Goal: Task Accomplishment & Management: Manage account settings

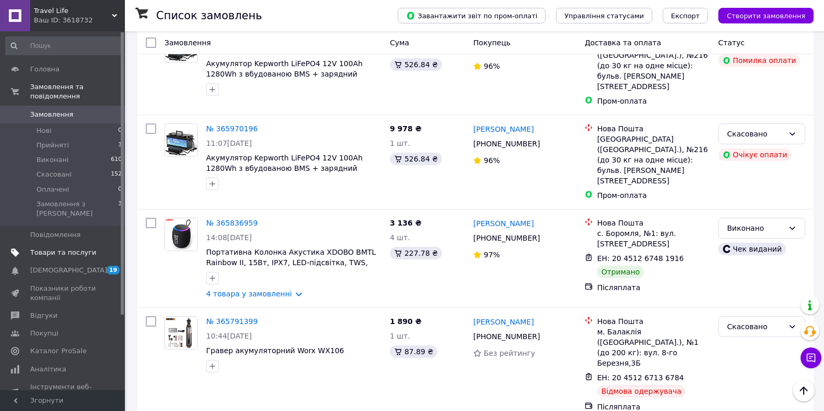
click at [60, 248] on span "Товари та послуги" at bounding box center [63, 252] width 66 height 9
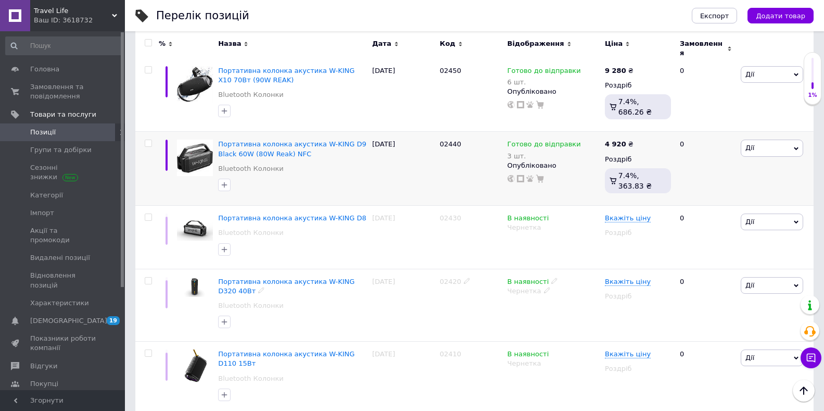
scroll to position [2343, 0]
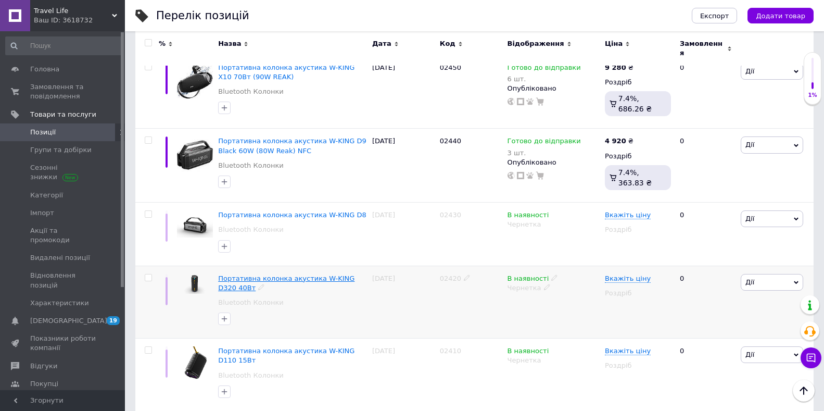
click at [264, 274] on span "Портативна колонка акустика W-KING D320 40Вт" at bounding box center [286, 282] width 136 height 17
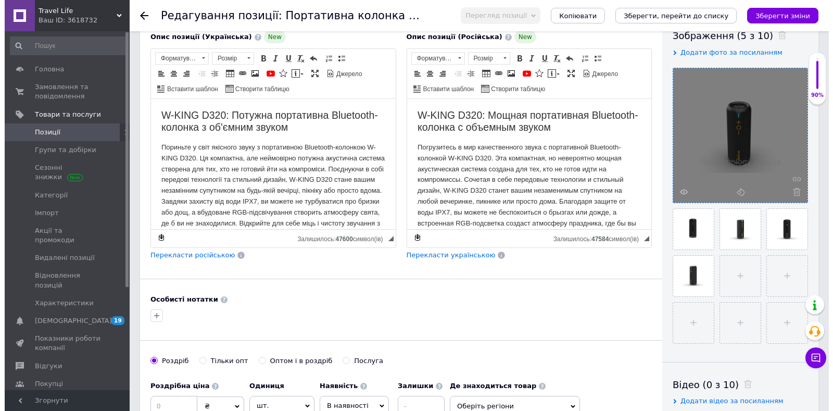
scroll to position [208, 0]
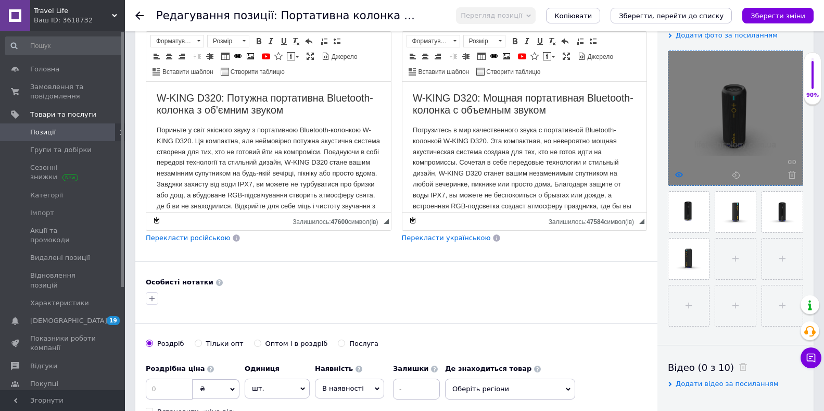
click at [681, 174] on icon at bounding box center [679, 175] width 8 height 8
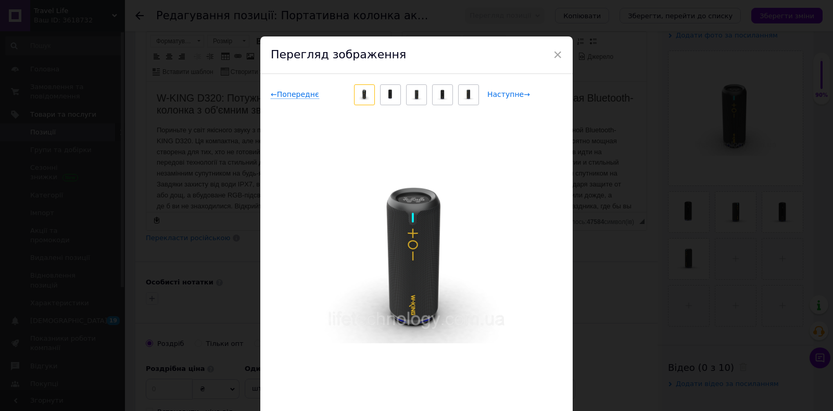
click at [517, 92] on span "Наступне →" at bounding box center [508, 94] width 43 height 9
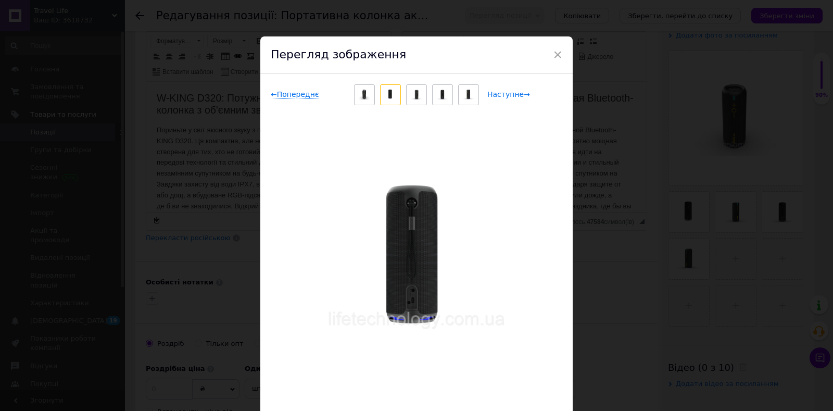
click at [500, 95] on span "Наступне →" at bounding box center [508, 94] width 43 height 9
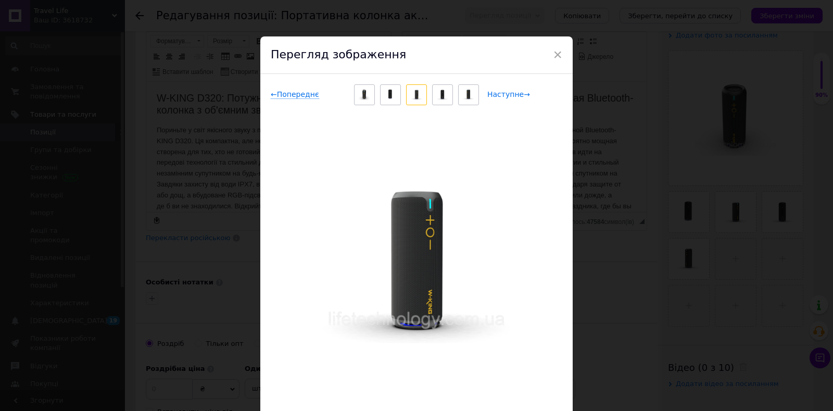
click at [500, 95] on span "Наступне →" at bounding box center [508, 94] width 43 height 9
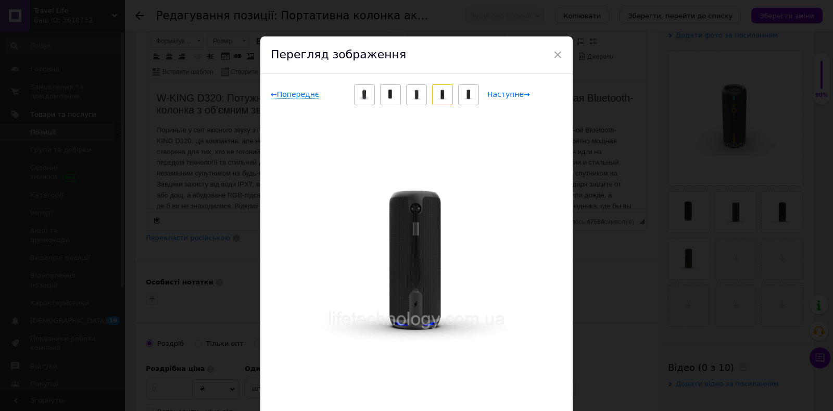
click at [499, 95] on span "Наступне →" at bounding box center [508, 94] width 43 height 9
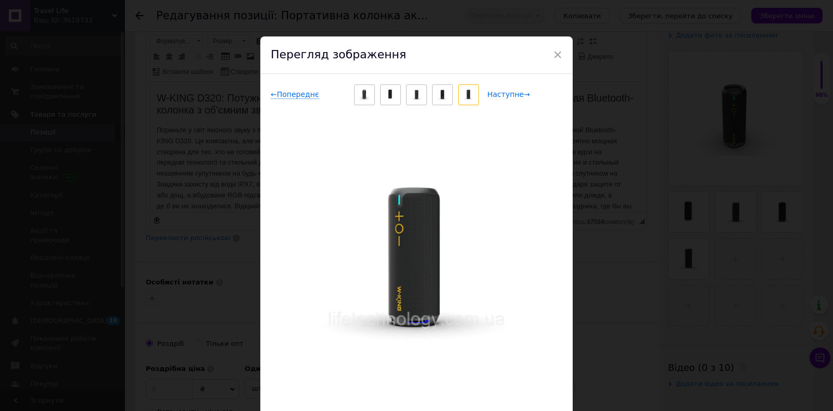
click at [499, 94] on span "Наступне →" at bounding box center [508, 94] width 43 height 9
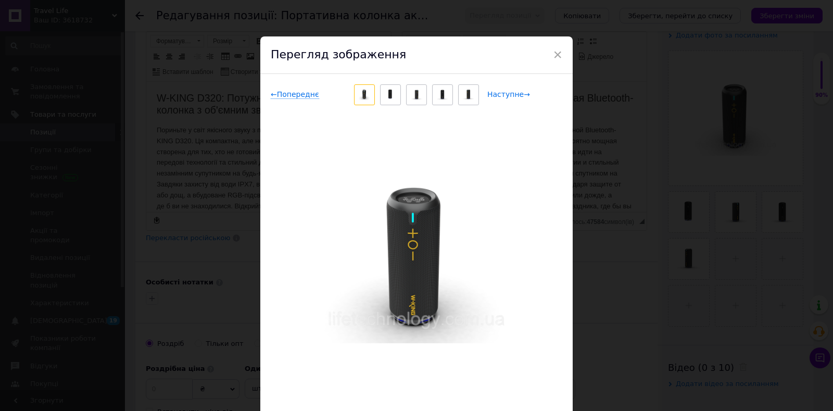
click at [499, 94] on span "Наступне →" at bounding box center [508, 94] width 43 height 9
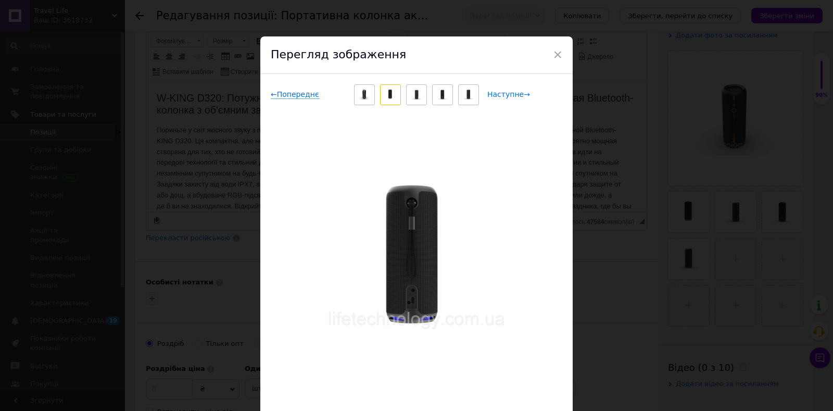
click at [499, 94] on span "Наступне →" at bounding box center [508, 94] width 43 height 9
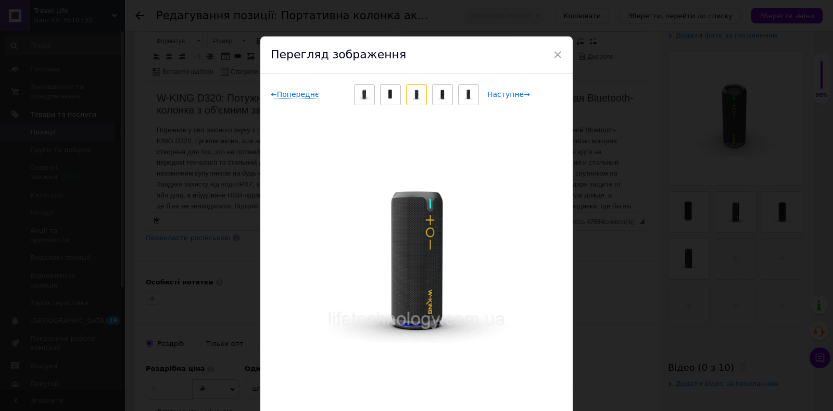
click at [498, 93] on span "Наступне →" at bounding box center [508, 94] width 43 height 9
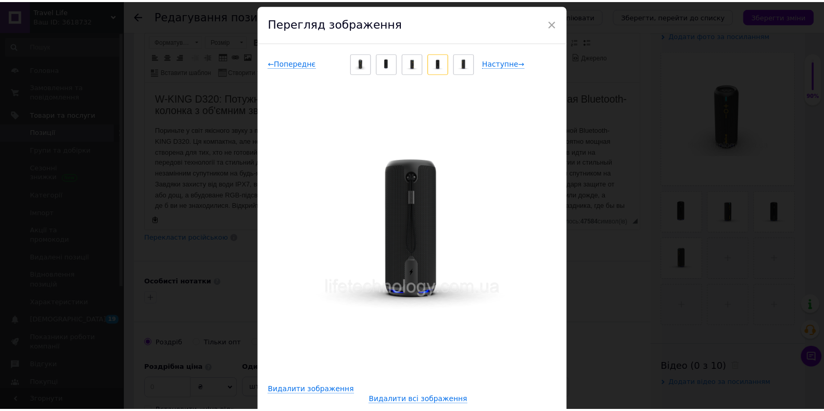
scroll to position [0, 0]
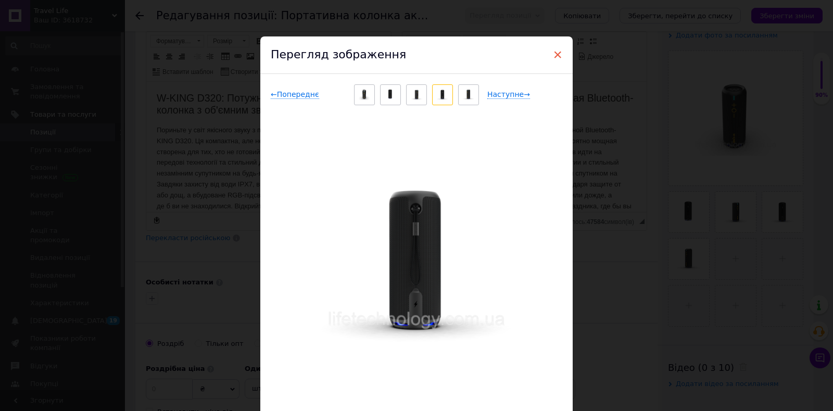
click at [557, 53] on span "×" at bounding box center [557, 55] width 9 height 18
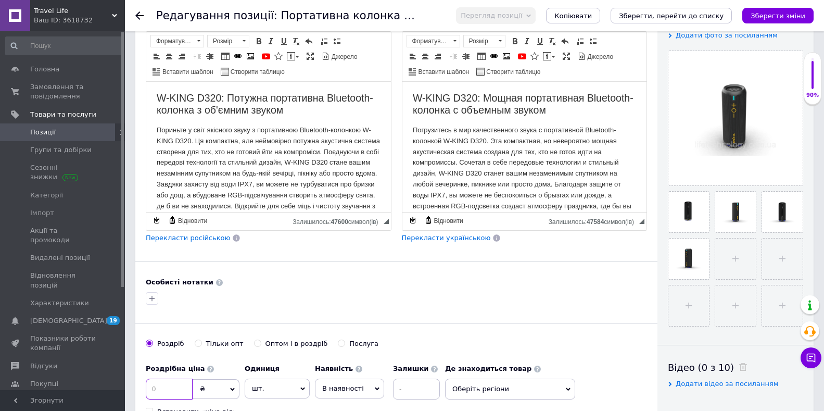
drag, startPoint x: 153, startPoint y: 391, endPoint x: 166, endPoint y: 396, distance: 14.5
click at [153, 391] on input at bounding box center [169, 389] width 47 height 21
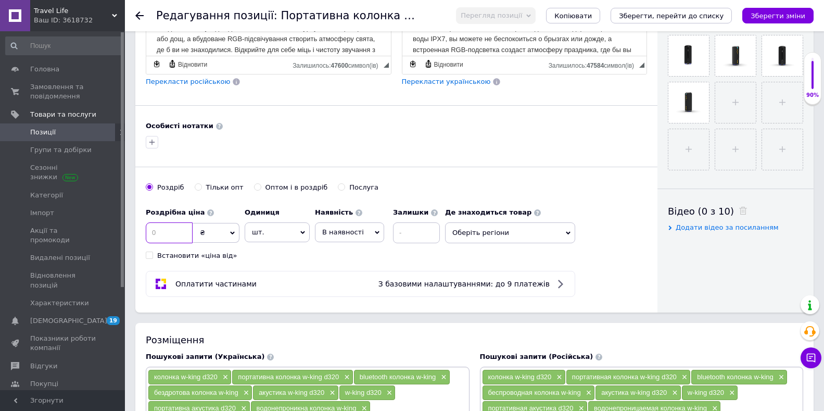
scroll to position [417, 0]
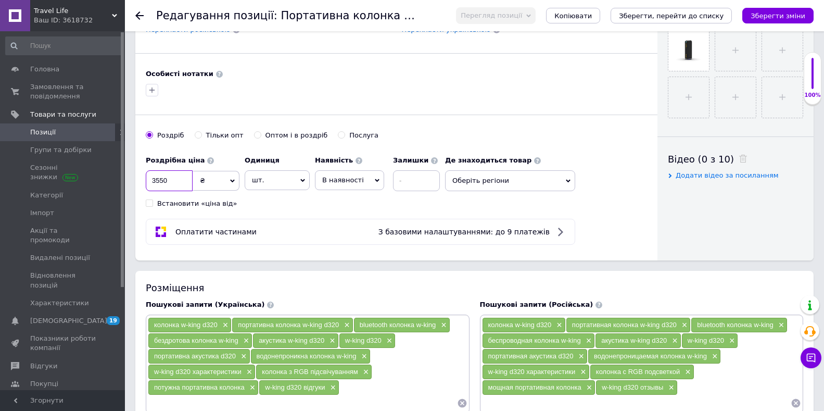
type input "3550"
click at [375, 180] on icon at bounding box center [377, 180] width 5 height 3
click at [339, 243] on li "Готово до відправки" at bounding box center [350, 245] width 68 height 24
click at [432, 180] on input at bounding box center [444, 180] width 47 height 21
type input "10"
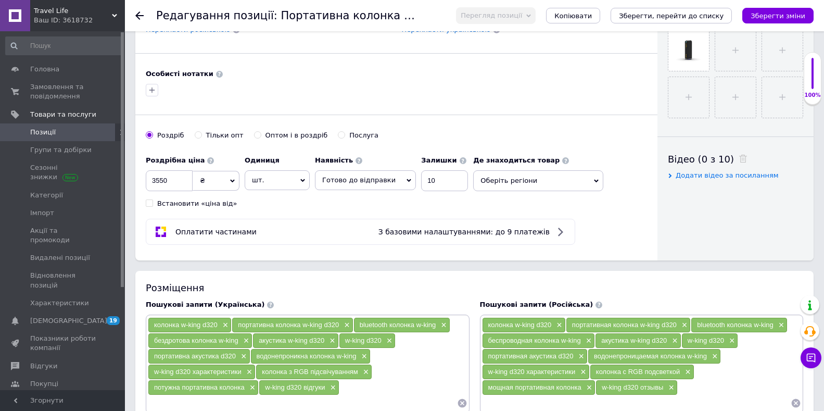
click at [583, 180] on span "Оберіть регіони" at bounding box center [538, 180] width 130 height 21
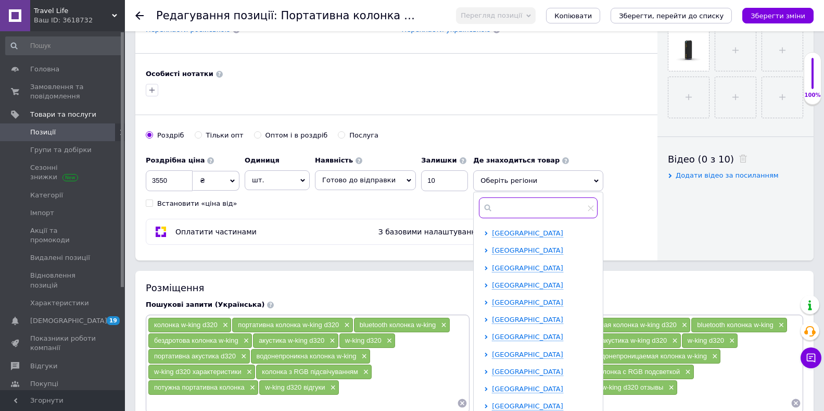
click at [526, 207] on input "text" at bounding box center [538, 207] width 119 height 21
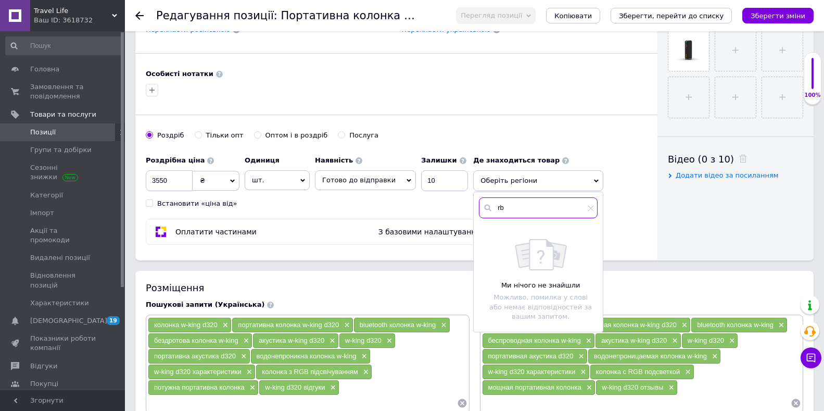
type input "r"
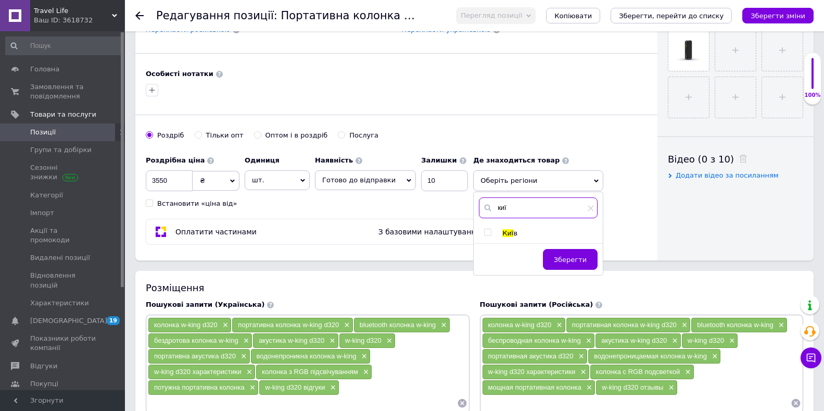
type input "киї"
click at [484, 233] on input "checkbox" at bounding box center [487, 232] width 7 height 7
checkbox input "true"
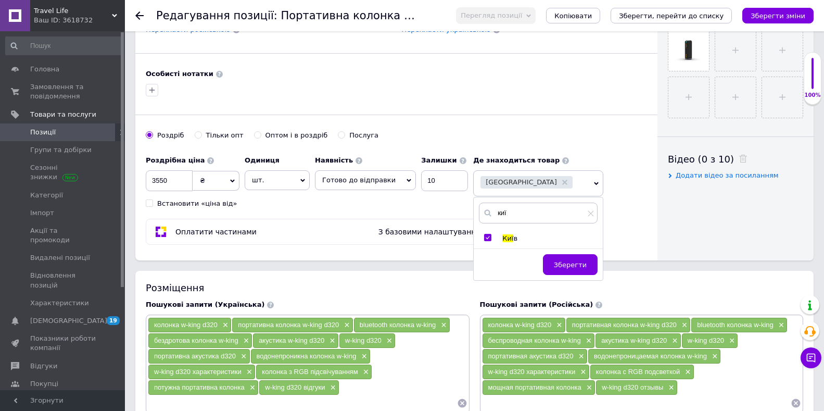
click at [568, 261] on span "Зберегти" at bounding box center [570, 265] width 33 height 8
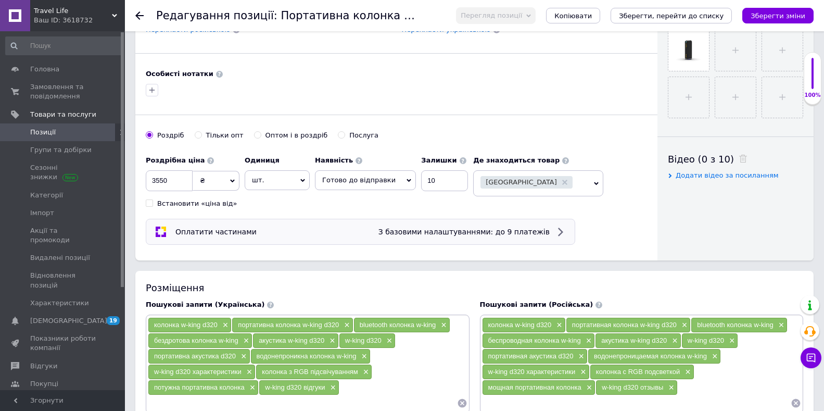
click at [537, 228] on span "З базовими налаштуваннями: до 9 платежів" at bounding box center [464, 232] width 171 height 8
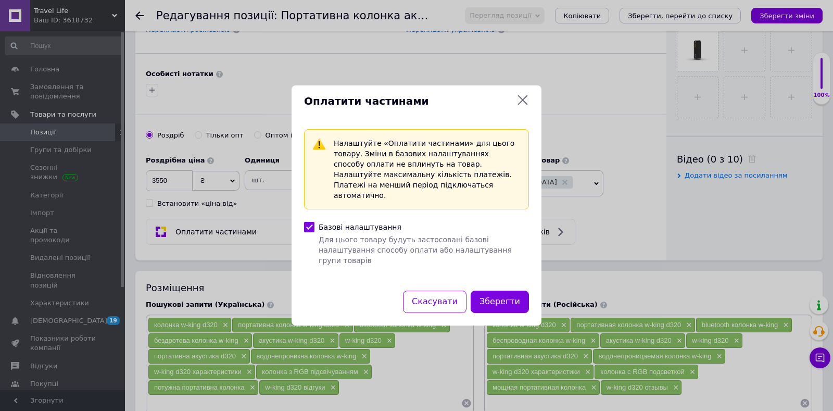
click at [307, 230] on input "Базові налаштування Для цього товару будуть застосовані базові налаштування спо…" at bounding box center [309, 227] width 10 height 10
checkbox input "false"
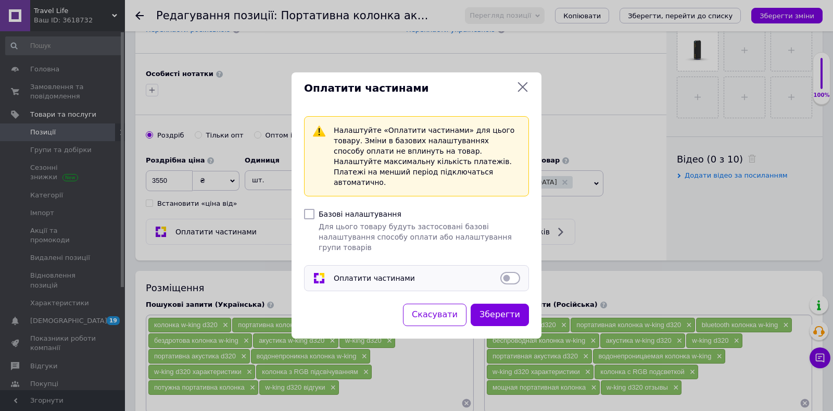
click at [505, 273] on input "Оплатити частинами" at bounding box center [510, 278] width 20 height 10
checkbox input "true"
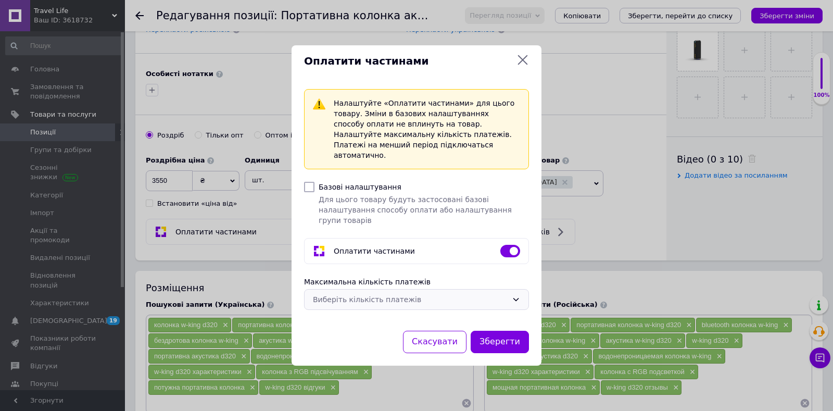
click at [511, 289] on div "Виберіть кількість платежів" at bounding box center [416, 299] width 225 height 21
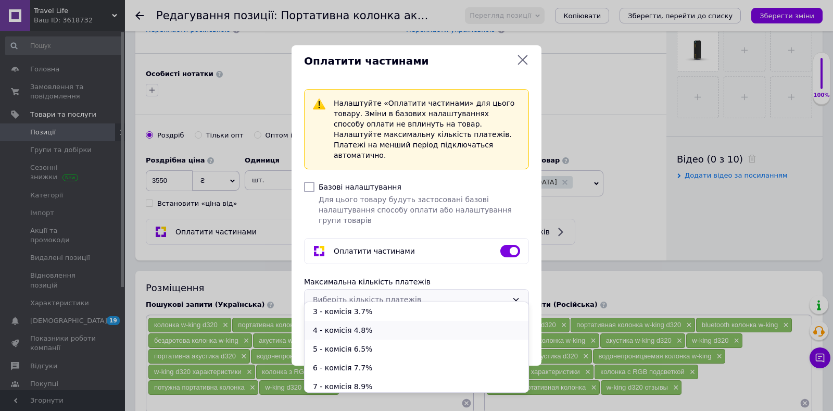
click at [330, 329] on li "4 - комісія 4.8%" at bounding box center [417, 330] width 224 height 19
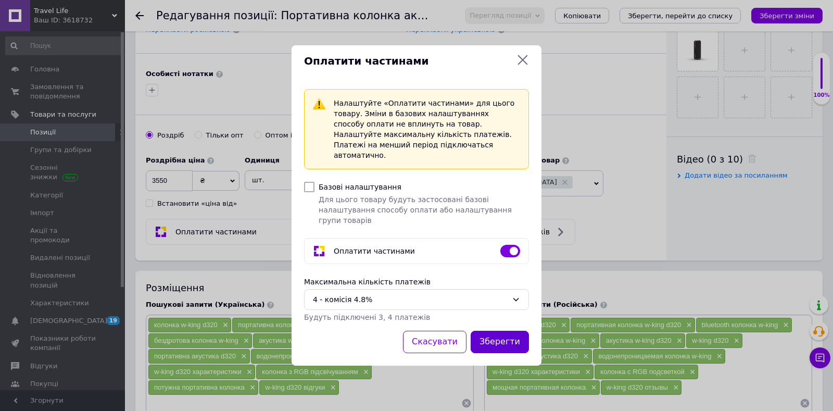
click at [499, 335] on button "Зберегти" at bounding box center [500, 342] width 58 height 22
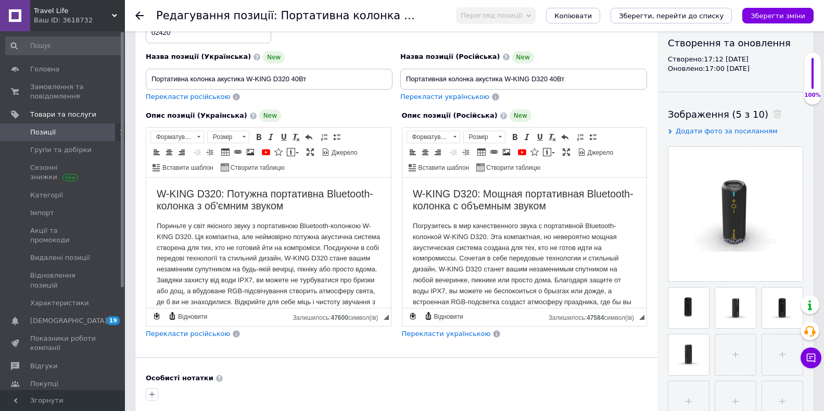
scroll to position [156, 0]
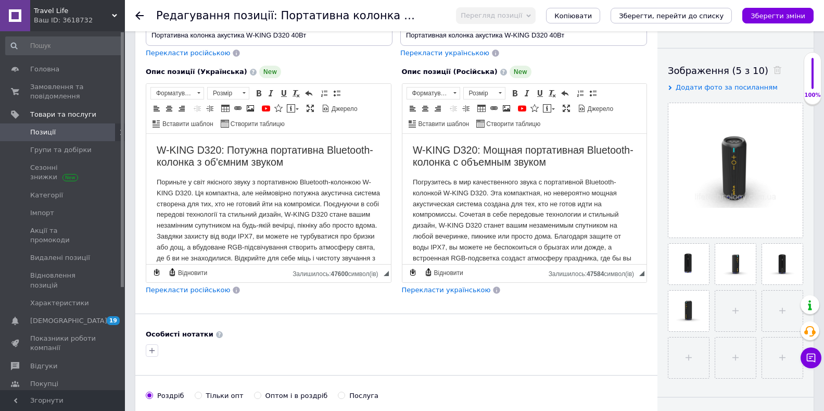
click at [590, 224] on p "Погрузитесь в мир качественного звука с портативной Bluetooth-колонкой W-KING D…" at bounding box center [524, 231] width 224 height 108
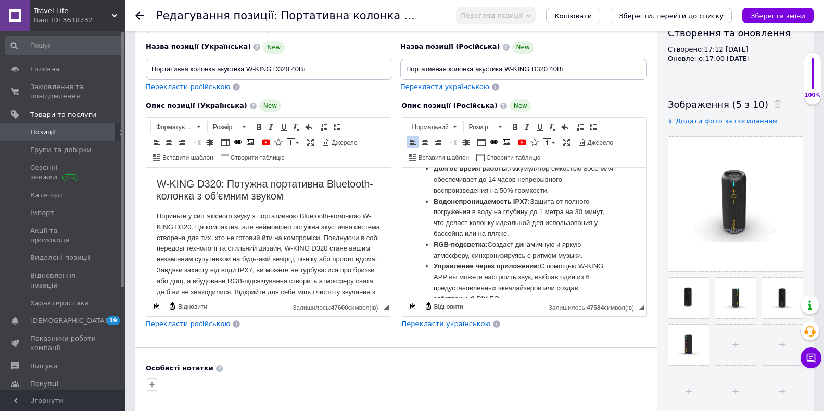
scroll to position [104, 0]
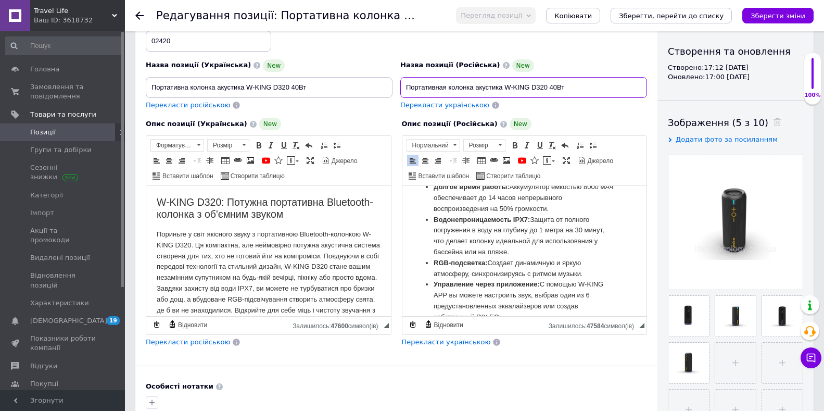
drag, startPoint x: 542, startPoint y: 87, endPoint x: 505, endPoint y: 89, distance: 37.0
click at [505, 89] on input "Портативная колонка акустика W-KING D320 40Вт" at bounding box center [523, 87] width 247 height 21
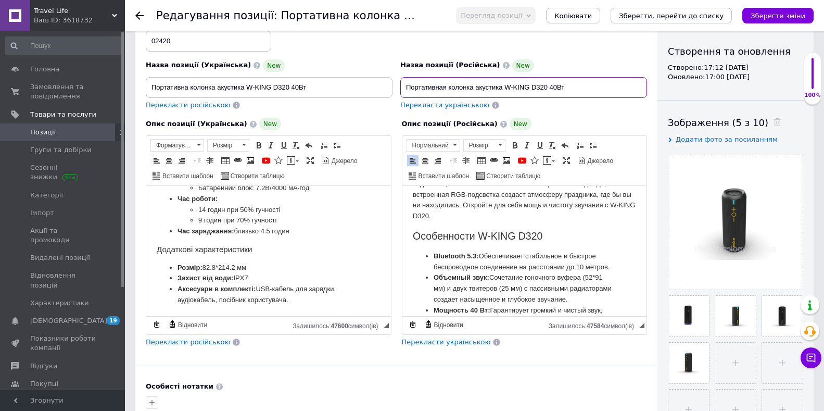
scroll to position [0, 0]
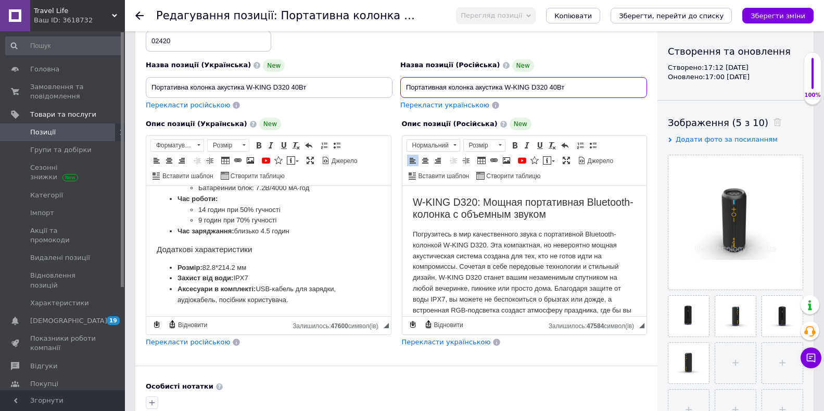
click at [607, 91] on input "Портативная колонка акустика W-KING D320 40Вт" at bounding box center [523, 87] width 247 height 21
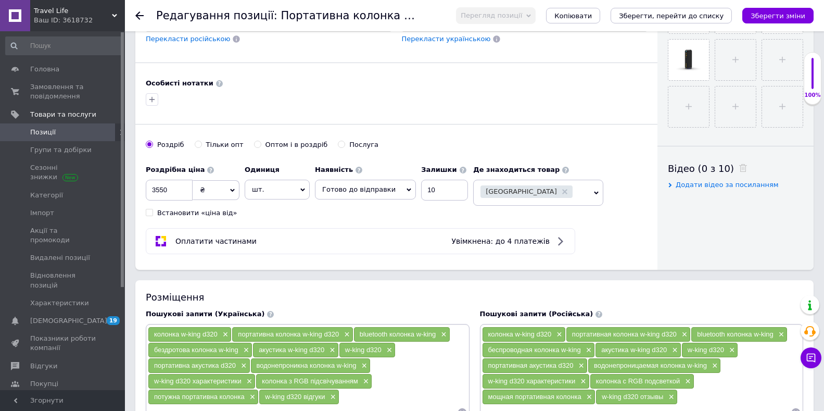
scroll to position [417, 0]
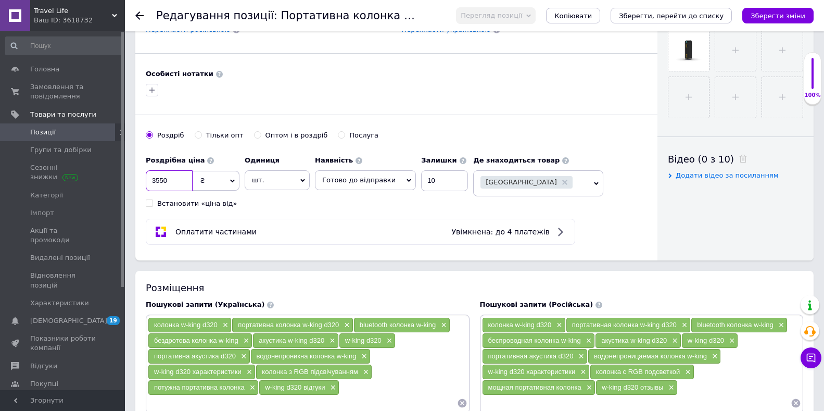
click at [159, 181] on input "3550" at bounding box center [169, 180] width 47 height 21
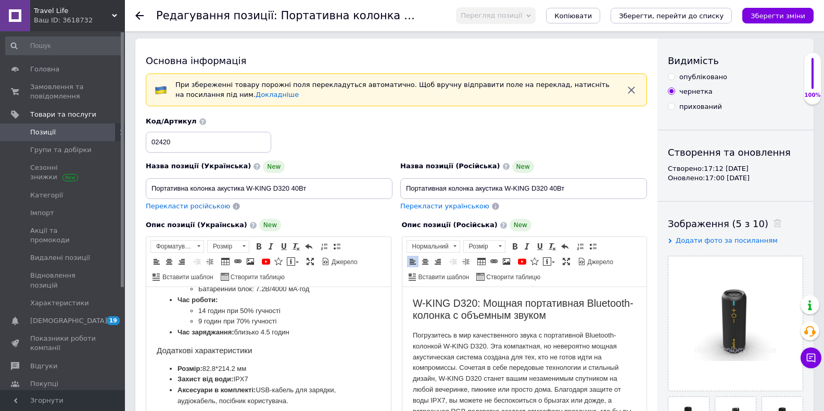
scroll to position [0, 0]
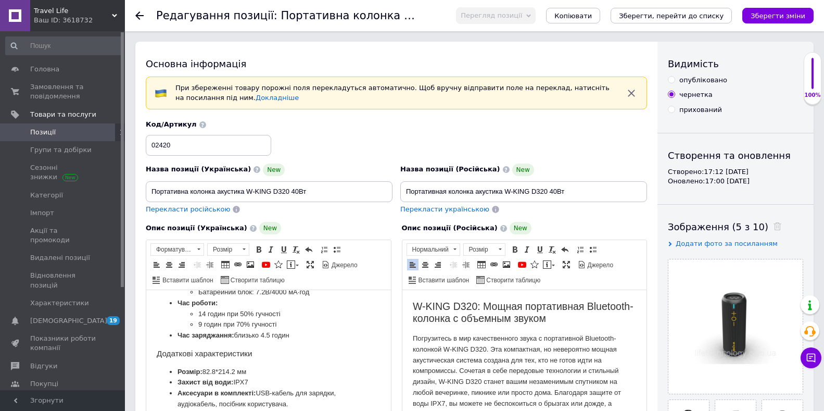
type input "3950"
drag, startPoint x: 288, startPoint y: 191, endPoint x: 147, endPoint y: 192, distance: 141.1
click at [147, 192] on input "Портативна колонка акустика W-KING D320 40Вт" at bounding box center [269, 191] width 247 height 21
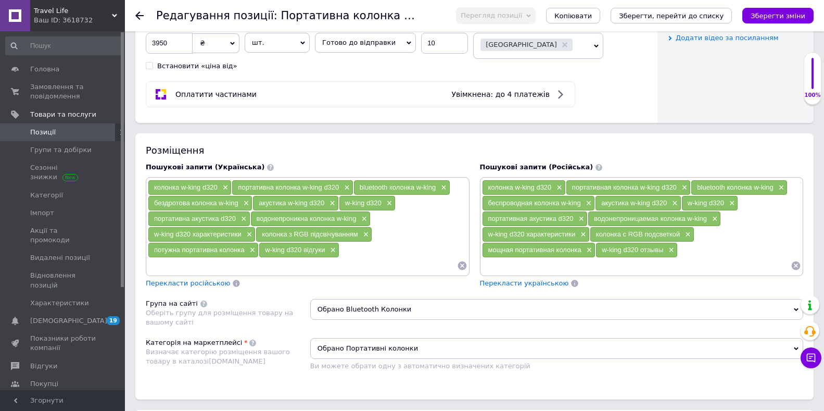
scroll to position [573, 0]
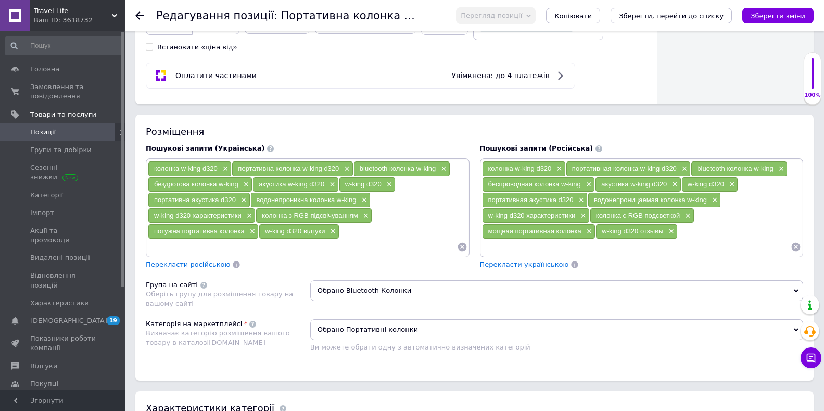
click at [164, 250] on input at bounding box center [302, 247] width 309 height 16
paste input "Портативна колонка акустика W-KING D320"
type input "Портативна колонка акустика W-KING D320"
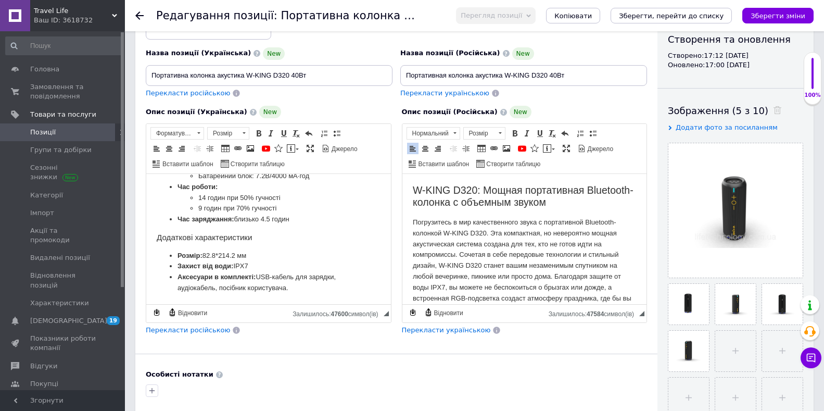
scroll to position [104, 0]
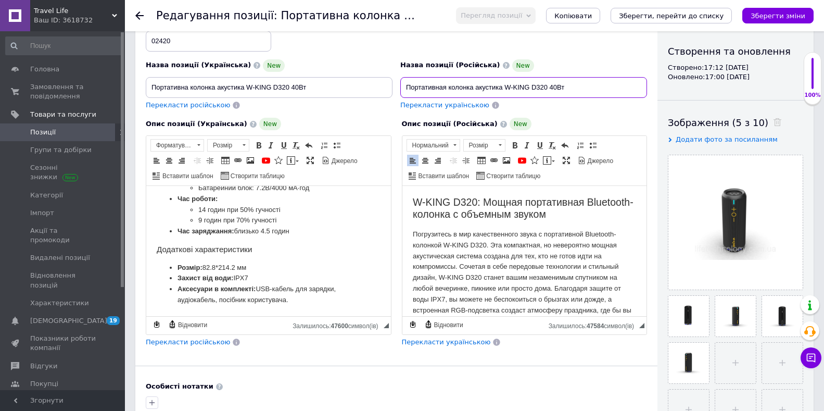
drag, startPoint x: 547, startPoint y: 86, endPoint x: 397, endPoint y: 89, distance: 150.5
click at [397, 89] on div "Назва позиції (Російська) New Портативная колонка акустика W-KING D320 40Вт Пер…" at bounding box center [524, 84] width 255 height 59
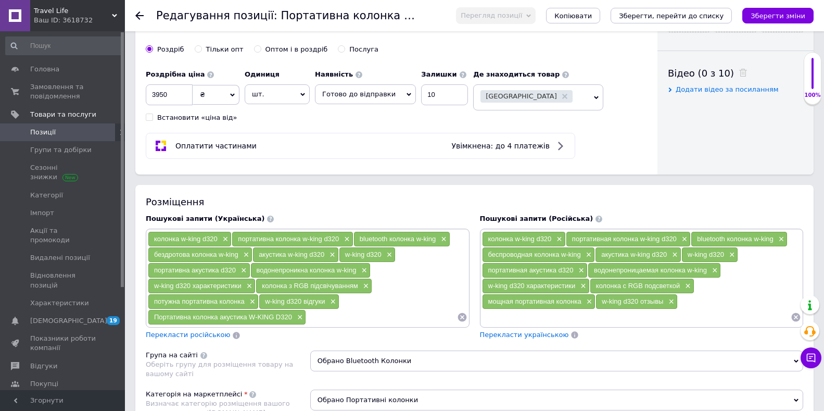
scroll to position [521, 0]
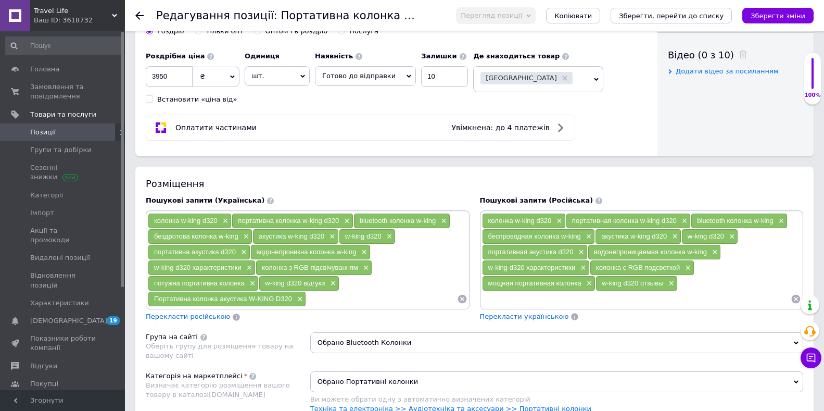
click at [494, 299] on input at bounding box center [636, 299] width 309 height 16
paste input "Портативная колонка акустика W-KING D320"
type input "Портативная колонка акустика W-KING D320"
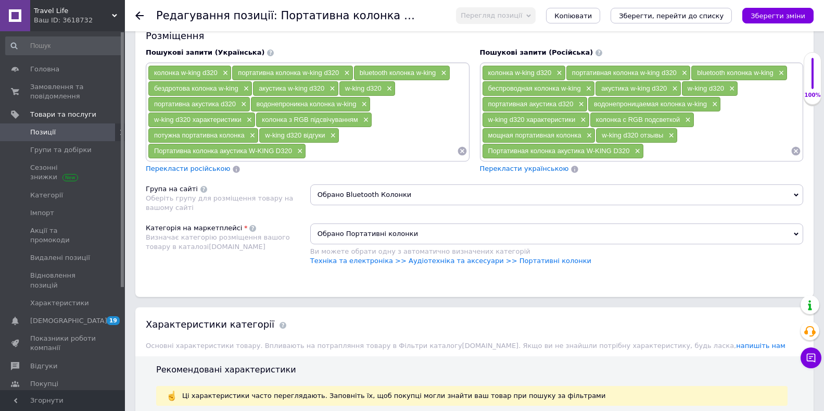
scroll to position [677, 0]
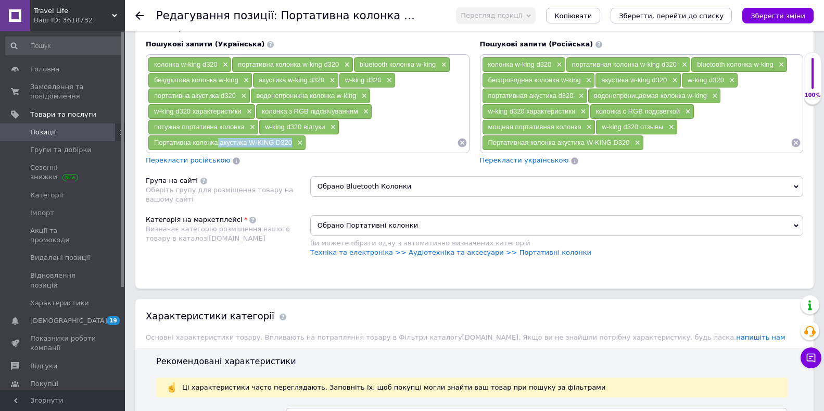
drag, startPoint x: 293, startPoint y: 143, endPoint x: 224, endPoint y: 140, distance: 68.8
click at [219, 144] on div "Портативна колонка акустика W-KING D320 ×" at bounding box center [226, 142] width 157 height 15
copy span "акустика W-KING D320"
click at [327, 145] on input at bounding box center [381, 143] width 150 height 16
paste input "акустика W-KING D320"
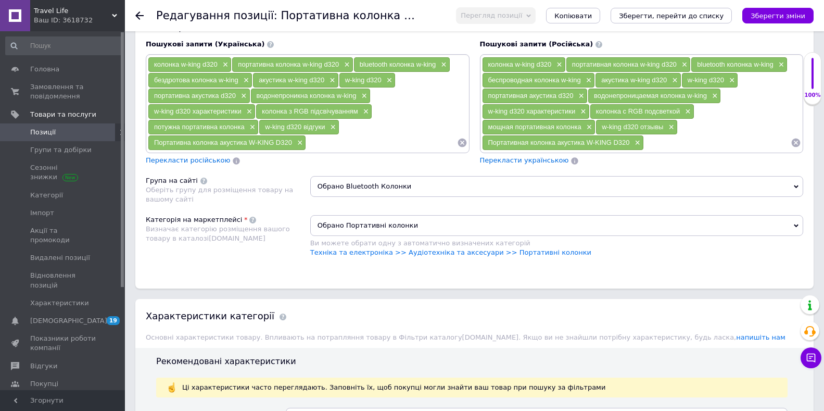
type input "акустика W-KING D320"
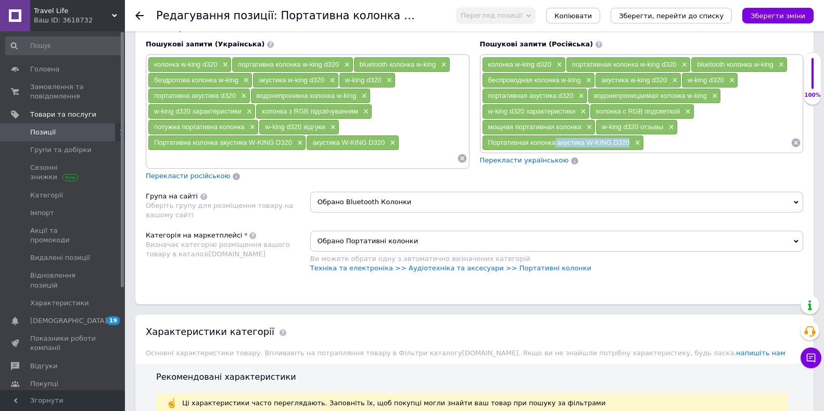
drag, startPoint x: 630, startPoint y: 143, endPoint x: 556, endPoint y: 147, distance: 74.1
click at [556, 147] on div "Портативная колонка акустика W-KING D320 ×" at bounding box center [563, 142] width 161 height 15
copy span "акустика W-KING D320"
click at [673, 149] on input at bounding box center [717, 143] width 147 height 16
paste input "акустика W-KING D320"
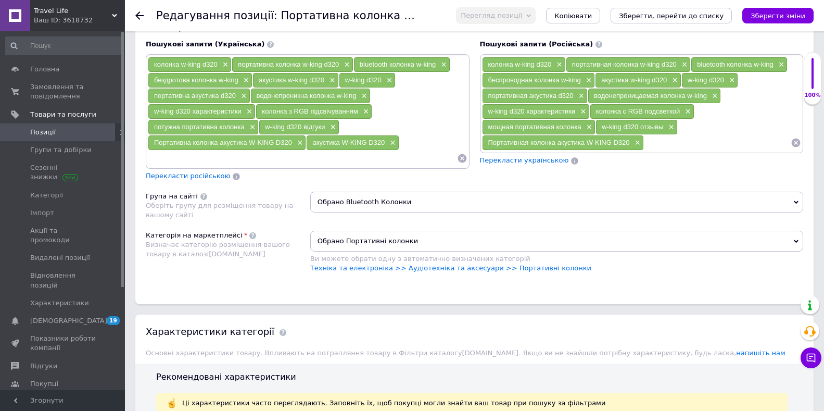
type input "акустика W-KING D320"
click at [701, 143] on div "акустика W-KING D320 ×" at bounding box center [691, 142] width 92 height 15
click at [725, 111] on div "колонка w-king d320 × портативная колонка w-king d320 × bluetooth колонка w-kin…" at bounding box center [642, 111] width 320 height 109
drag, startPoint x: 721, startPoint y: 143, endPoint x: 678, endPoint y: 149, distance: 43.7
click at [678, 149] on div "акустика W-KING D320 ×" at bounding box center [691, 142] width 92 height 15
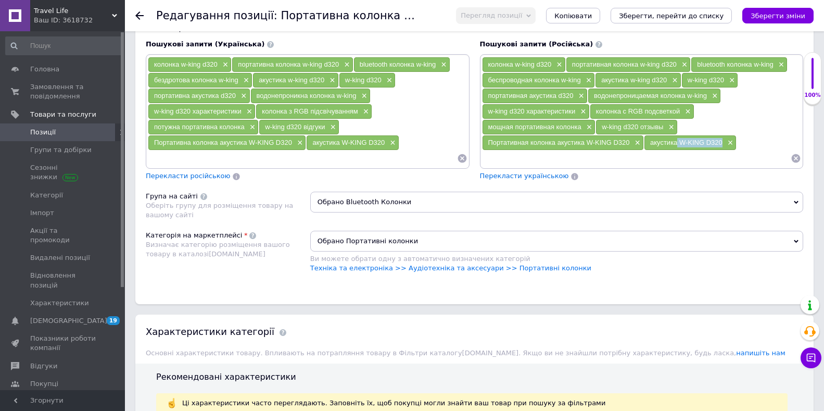
copy span "W-KING D320"
click at [668, 160] on input at bounding box center [636, 158] width 309 height 16
paste input "W-KING D320"
type input "W-KING D320"
drag, startPoint x: 385, startPoint y: 143, endPoint x: 345, endPoint y: 137, distance: 40.0
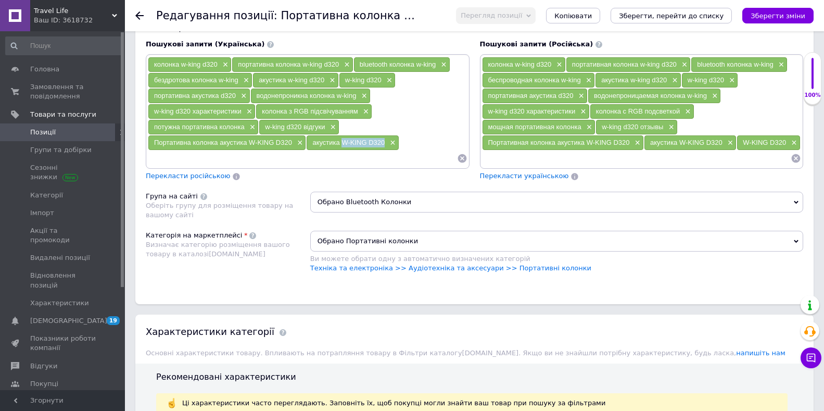
click at [343, 144] on div "акустика W-KING D320 ×" at bounding box center [353, 142] width 92 height 15
copy span "W-KING D320"
click at [200, 162] on input at bounding box center [302, 158] width 309 height 16
paste input "W-KING D320"
type input "W-KING D320"
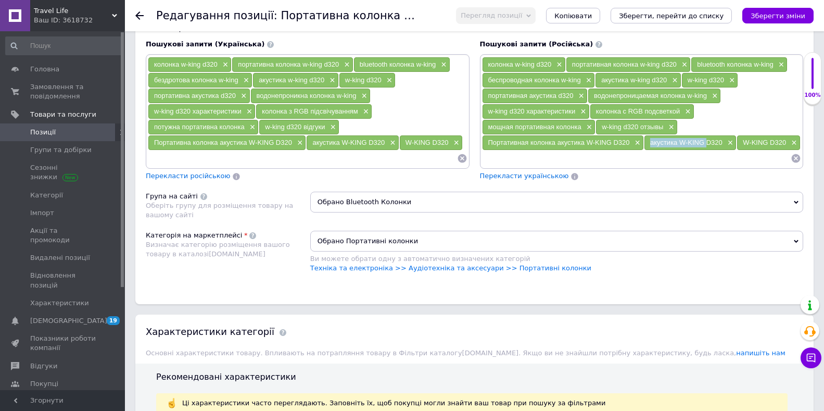
drag, startPoint x: 707, startPoint y: 144, endPoint x: 650, endPoint y: 144, distance: 56.2
click at [645, 149] on div "акустика W-KING D320 ×" at bounding box center [691, 142] width 92 height 15
copy span "акустика W-KING"
click at [626, 159] on input at bounding box center [636, 158] width 309 height 16
paste input "акустика W-KING"
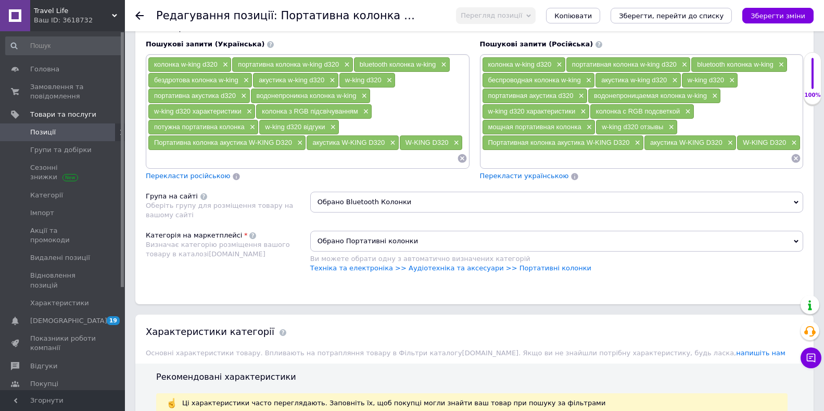
type input "акустика W-KING"
click at [157, 158] on input at bounding box center [302, 158] width 309 height 16
paste input "акустика W-KING"
type input "акустика W-KING"
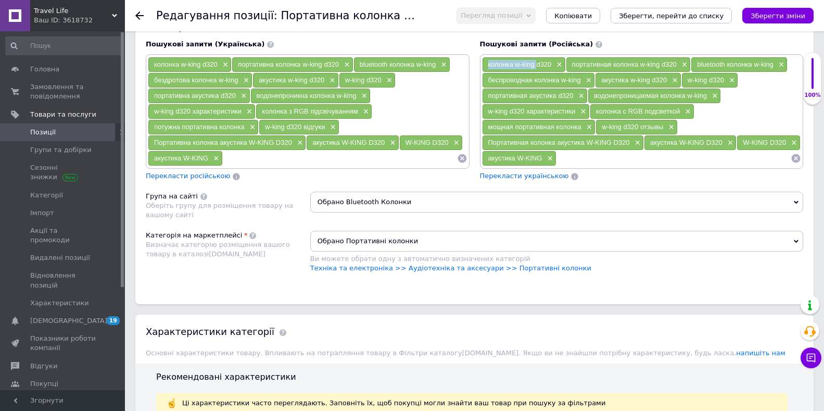
drag, startPoint x: 536, startPoint y: 64, endPoint x: 485, endPoint y: 66, distance: 51.6
click at [485, 66] on div "колонка w-king d320 ×" at bounding box center [524, 64] width 83 height 15
copy span "колонка w-king"
click at [568, 164] on input at bounding box center [674, 158] width 234 height 16
paste input "колонка w-king"
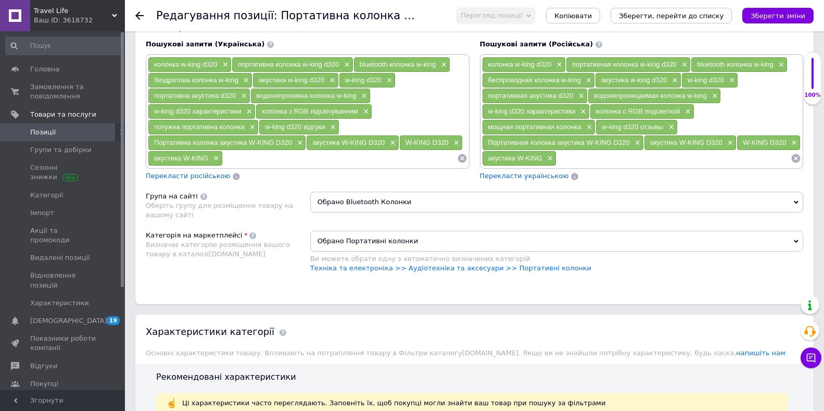
type input "колонка w-king"
click at [241, 165] on input at bounding box center [340, 158] width 234 height 16
paste input "колонка w-king"
type input "колонка w-king"
drag, startPoint x: 208, startPoint y: 158, endPoint x: 184, endPoint y: 155, distance: 24.2
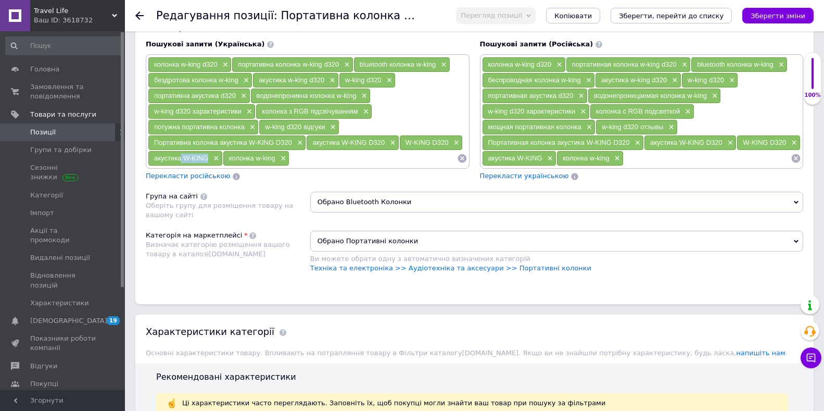
click at [182, 159] on div "акустика W-KING ×" at bounding box center [185, 158] width 74 height 15
copy span "W-KING"
click at [301, 158] on input at bounding box center [373, 158] width 167 height 16
paste input "W-KING"
type input "W-KING"
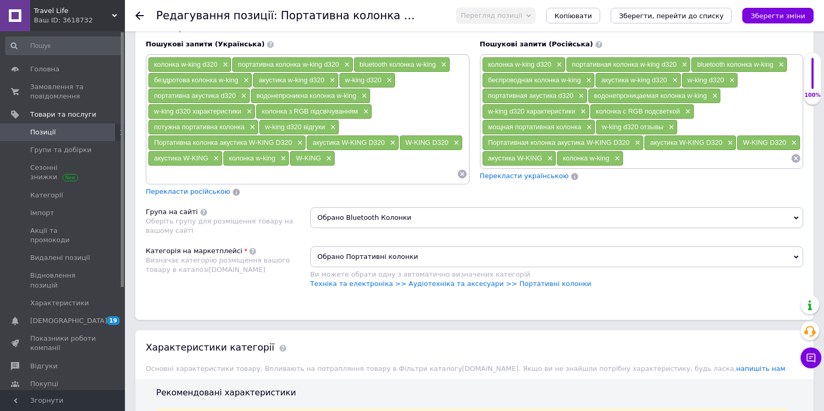
click at [651, 164] on input at bounding box center [707, 158] width 167 height 16
paste input "W-KING"
type input "W-KING"
drag, startPoint x: 278, startPoint y: 156, endPoint x: 257, endPoint y: 165, distance: 22.2
click at [257, 165] on div "колонка w-king ×" at bounding box center [256, 158] width 66 height 15
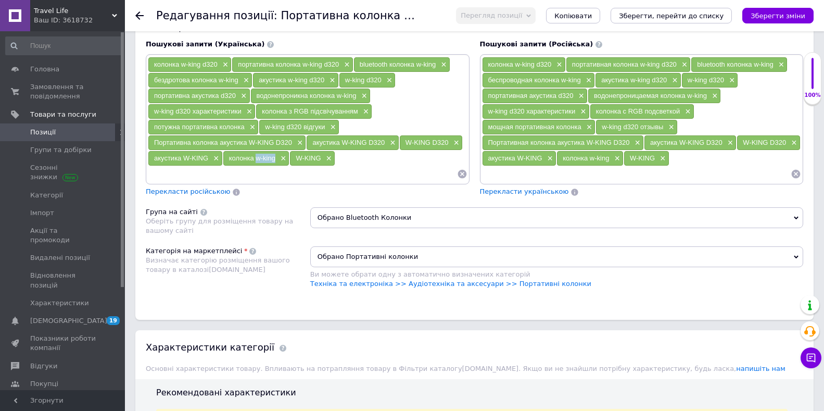
copy span "w-king"
click at [340, 158] on div "колонка w-king d320 × портативна колонка w-king d320 × bluetooth колонка w-king…" at bounding box center [308, 119] width 320 height 125
drag, startPoint x: 275, startPoint y: 161, endPoint x: 256, endPoint y: 163, distance: 19.4
click at [256, 163] on div "колонка w-king ×" at bounding box center [256, 158] width 66 height 15
copy span "w-king"
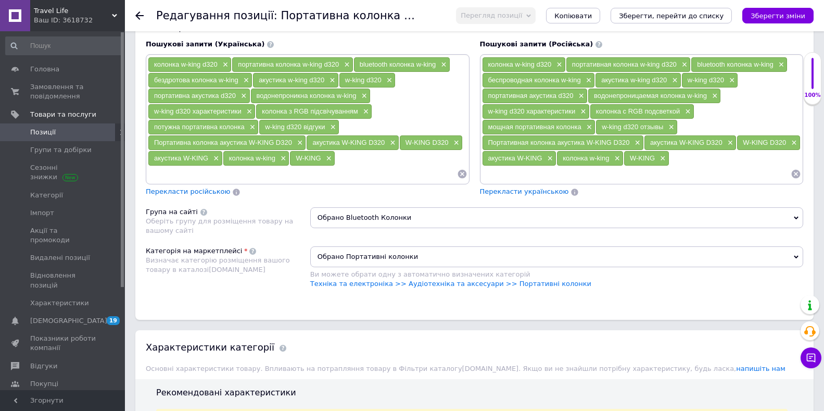
click at [258, 181] on input at bounding box center [302, 174] width 309 height 16
paste input "w-king"
type input "w-king"
click at [627, 172] on input at bounding box center [636, 174] width 309 height 16
paste input "w-king"
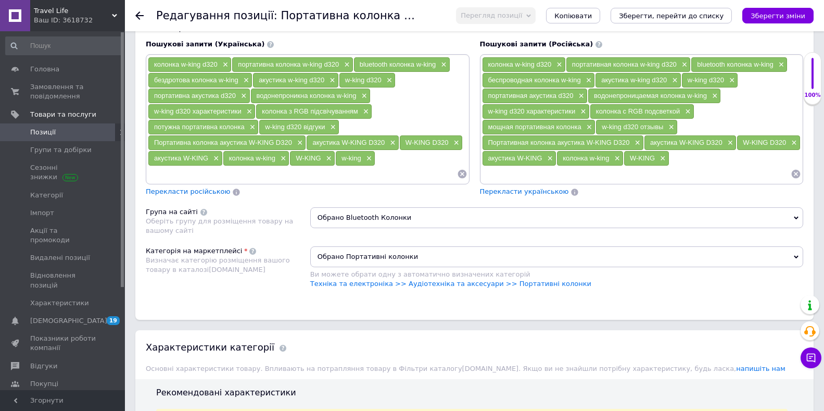
type input "w-king"
drag, startPoint x: 589, startPoint y: 160, endPoint x: 564, endPoint y: 159, distance: 25.0
click at [564, 159] on span "колонка w-king" at bounding box center [586, 158] width 46 height 8
copy span "колонка"
click at [543, 176] on input at bounding box center [636, 174] width 309 height 16
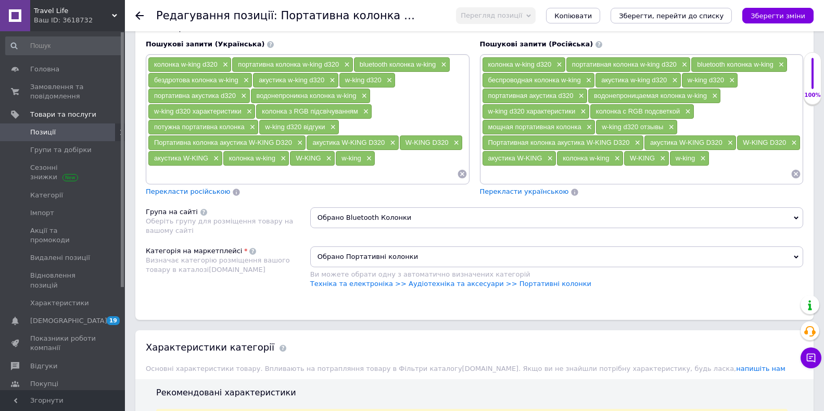
paste input "колонка"
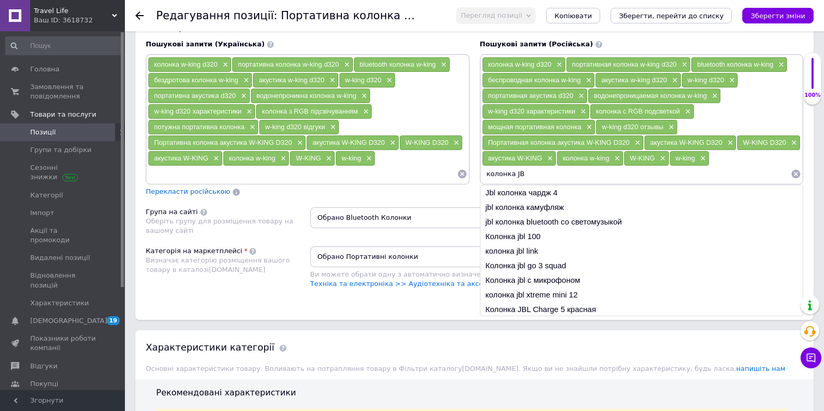
type input "колонка JBL"
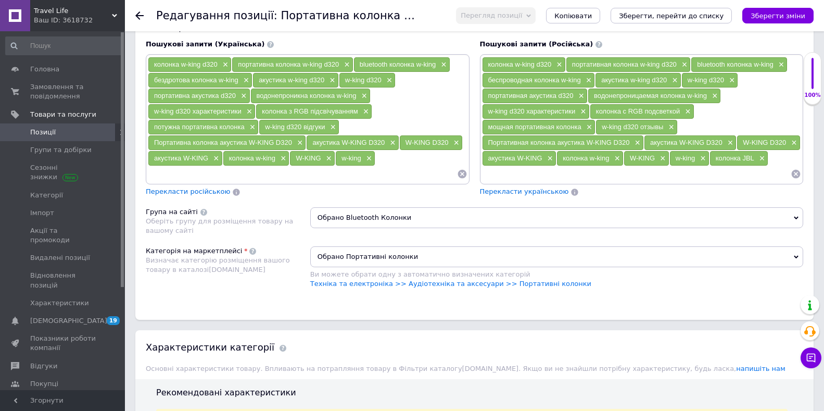
paste input "колонка"
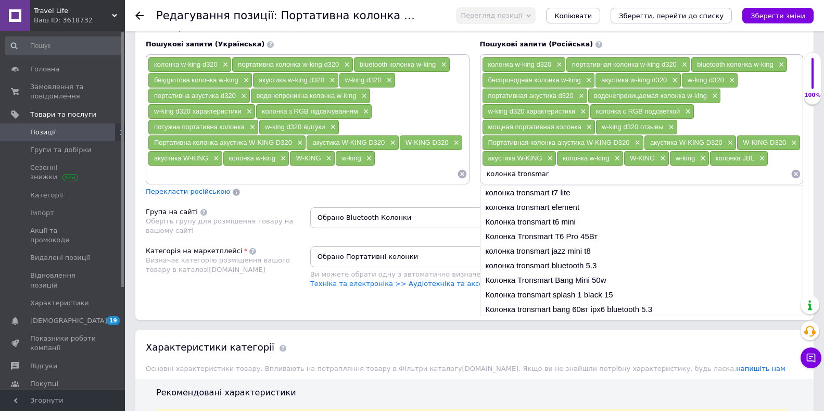
type input "колонка tronsmart"
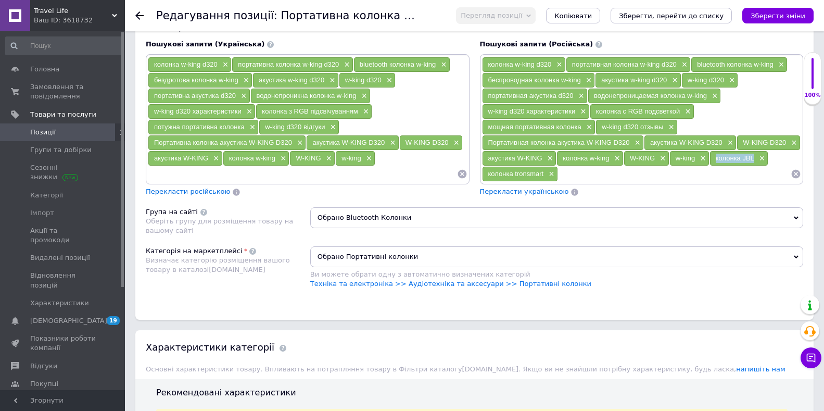
drag, startPoint x: 755, startPoint y: 159, endPoint x: 726, endPoint y: 159, distance: 29.2
click at [714, 158] on div "колонка JBL ×" at bounding box center [739, 158] width 58 height 15
click at [202, 172] on input at bounding box center [302, 174] width 309 height 16
paste input "колонка JBL"
type input "колонка JBL"
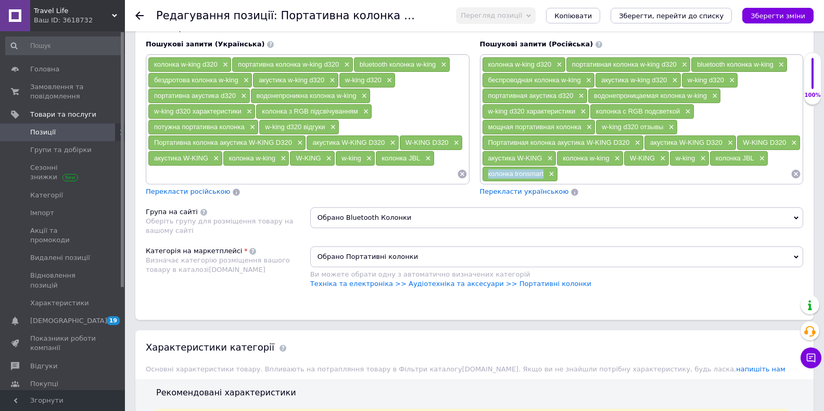
drag, startPoint x: 544, startPoint y: 176, endPoint x: 490, endPoint y: 173, distance: 53.7
click at [489, 174] on div "колонка tronsmart ×" at bounding box center [520, 174] width 75 height 15
click at [277, 181] on input at bounding box center [302, 174] width 309 height 16
paste input "колонка tronsmart"
type input "колонка tronsmart"
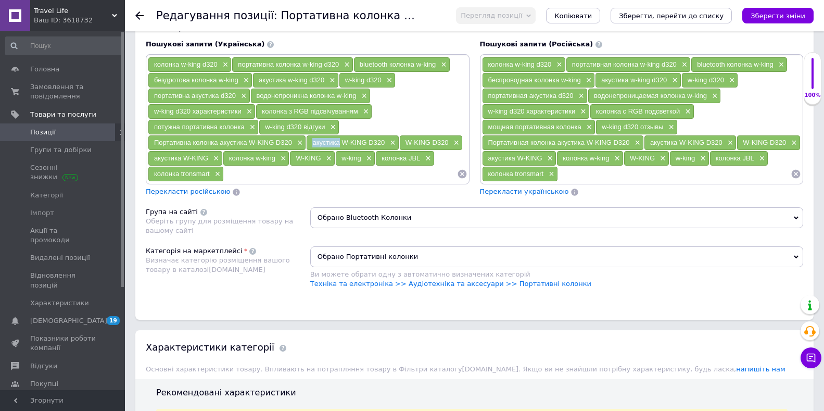
drag, startPoint x: 340, startPoint y: 143, endPoint x: 311, endPoint y: 142, distance: 28.1
click at [311, 142] on div "акустика W-KING D320 ×" at bounding box center [353, 142] width 92 height 15
click at [254, 179] on input at bounding box center [340, 174] width 233 height 16
paste input "акустика"
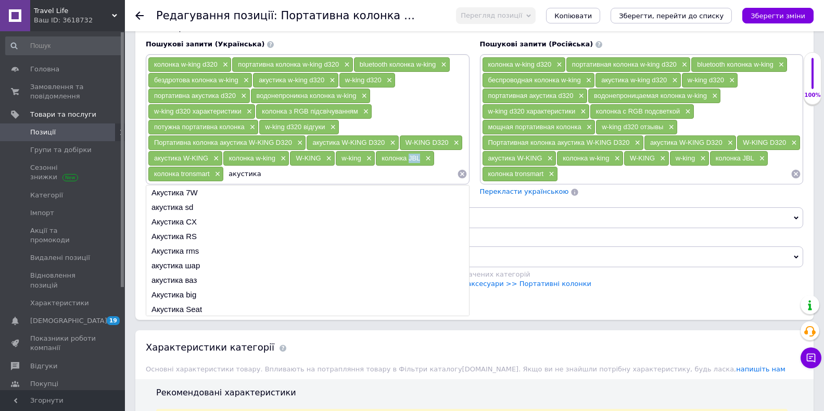
drag, startPoint x: 420, startPoint y: 160, endPoint x: 409, endPoint y: 161, distance: 11.5
click at [409, 161] on div "колонка JBL ×" at bounding box center [405, 158] width 58 height 15
click at [264, 181] on input "акустика" at bounding box center [340, 174] width 233 height 16
paste input "JBL"
type input "акустика JBL"
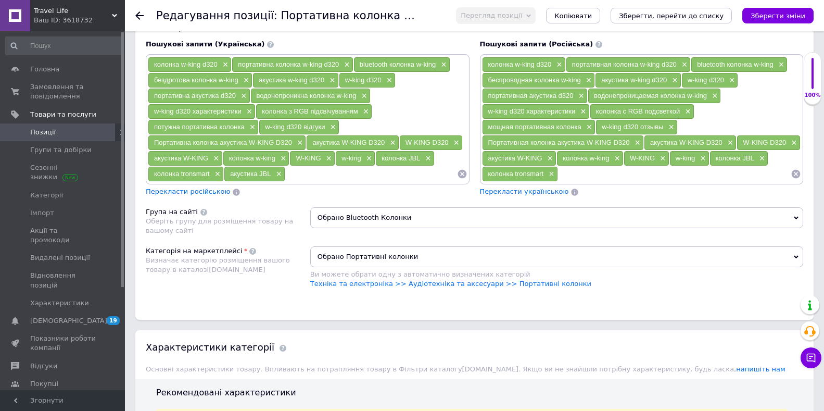
paste input "JBL"
type input "J"
click at [175, 176] on span "колонка tronsmart" at bounding box center [182, 174] width 56 height 8
drag, startPoint x: 258, startPoint y: 173, endPoint x: 231, endPoint y: 178, distance: 27.4
click at [231, 178] on span "акустика JBL" at bounding box center [250, 174] width 41 height 8
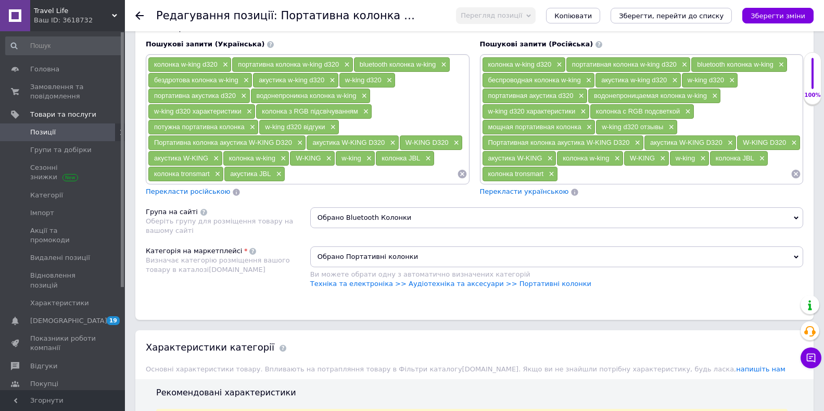
click at [309, 178] on input at bounding box center [370, 174] width 171 height 16
paste input "акустика"
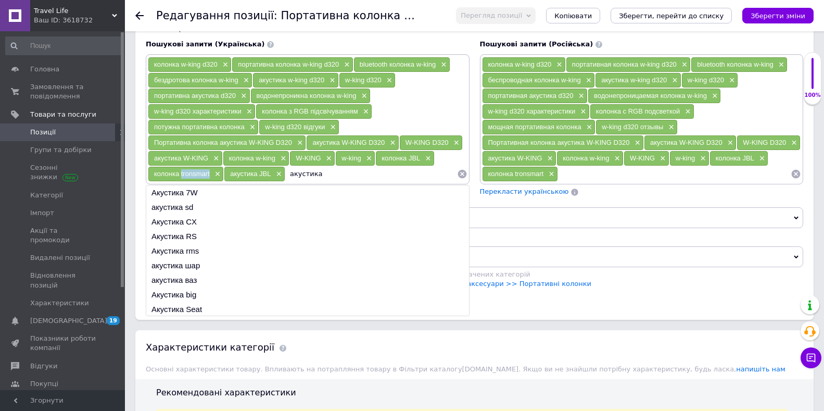
drag, startPoint x: 211, startPoint y: 174, endPoint x: 181, endPoint y: 181, distance: 31.4
click at [181, 181] on div "колонка tronsmart ×" at bounding box center [185, 174] width 75 height 15
click at [323, 177] on input "акустика" at bounding box center [370, 174] width 171 height 16
paste input "tronsmart"
type input "акустика tronsmart"
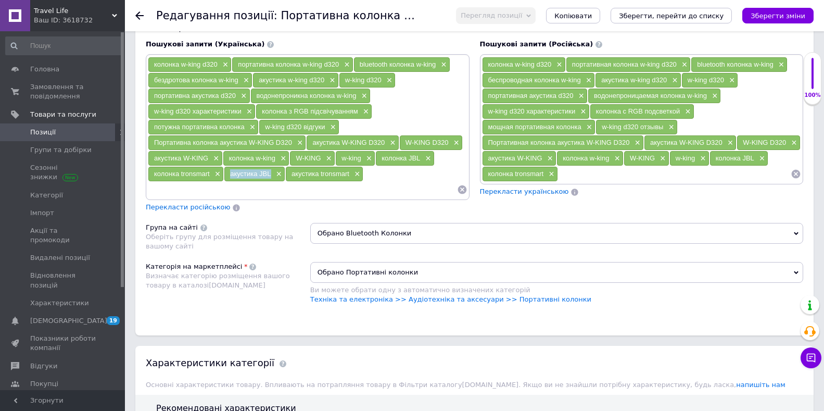
drag, startPoint x: 271, startPoint y: 174, endPoint x: 227, endPoint y: 177, distance: 44.3
click at [227, 177] on div "акустика JBL ×" at bounding box center [254, 174] width 60 height 15
click at [587, 177] on input at bounding box center [674, 174] width 233 height 16
paste input "акустика JBL"
type input "акустика JBL"
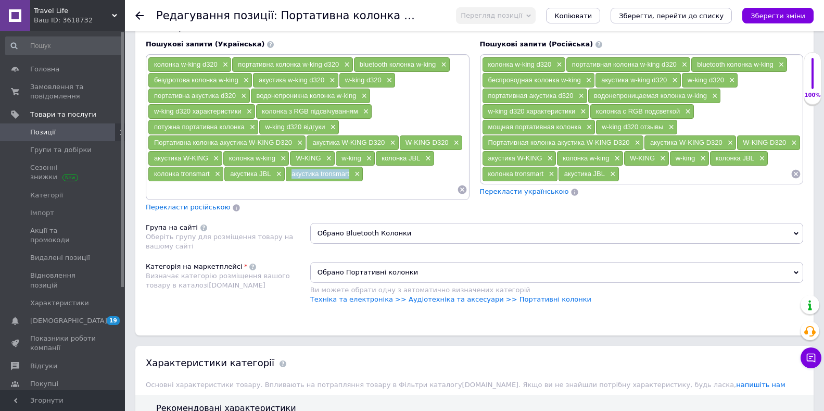
drag, startPoint x: 350, startPoint y: 175, endPoint x: 292, endPoint y: 178, distance: 57.9
click at [292, 178] on div "акустика tronsmart ×" at bounding box center [324, 174] width 77 height 15
click at [634, 178] on input at bounding box center [705, 174] width 171 height 16
paste input "акустика tronsmart"
type input "акустика tronsmart"
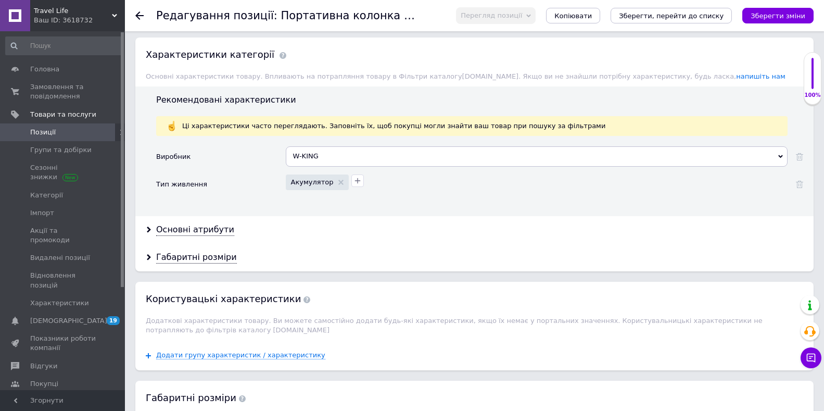
scroll to position [989, 0]
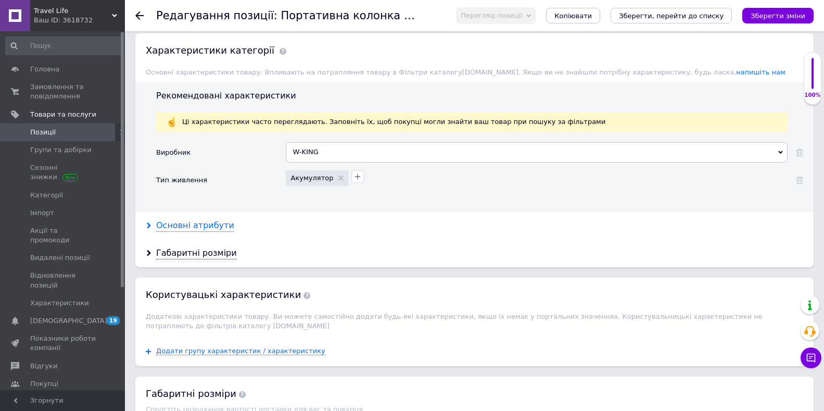
click at [180, 220] on div "Основні атрибути" at bounding box center [195, 226] width 78 height 12
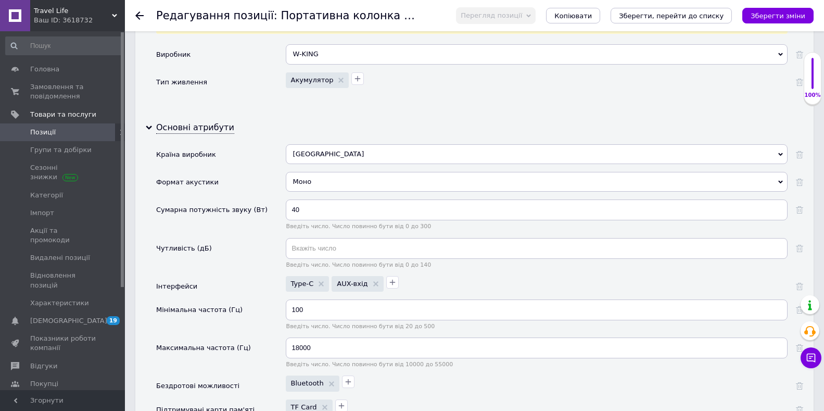
scroll to position [1093, 0]
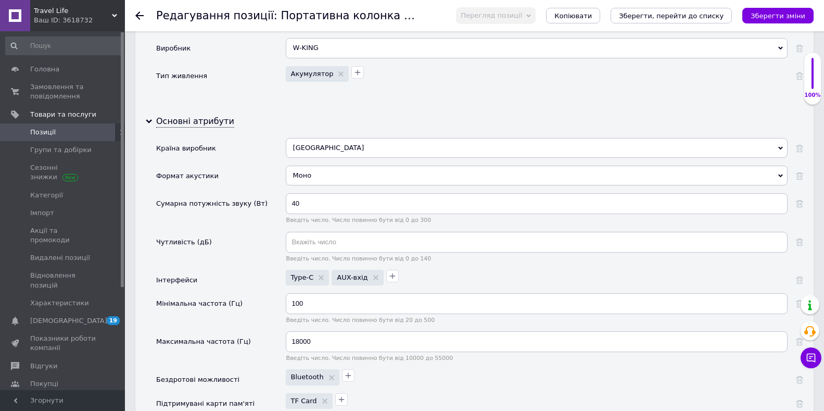
click at [774, 175] on div "Моно" at bounding box center [537, 176] width 502 height 20
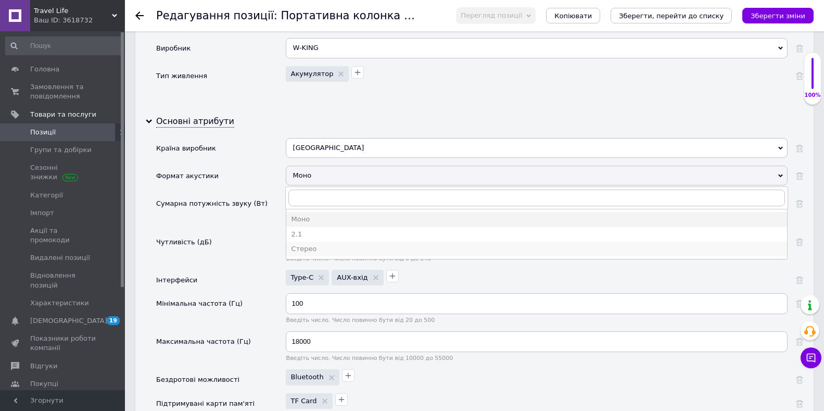
click at [312, 246] on div "Стерео" at bounding box center [537, 248] width 491 height 9
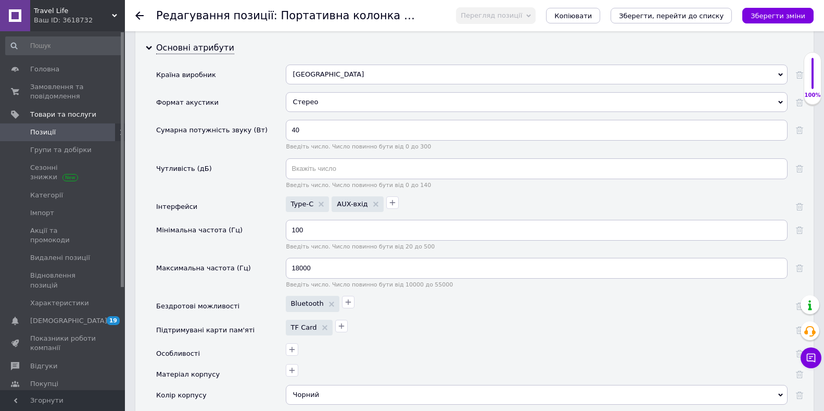
scroll to position [1198, 0]
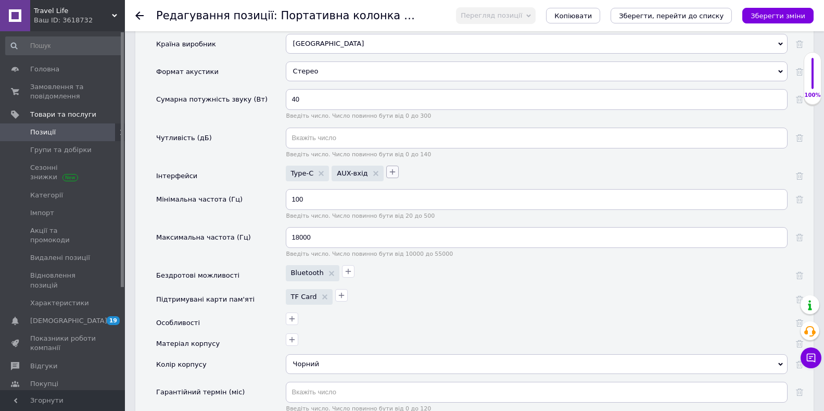
click at [388, 176] on icon "button" at bounding box center [392, 172] width 8 height 8
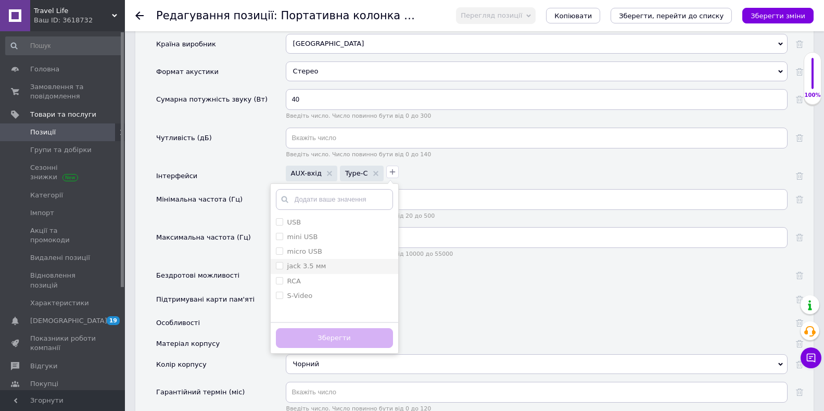
click at [276, 265] on мм "jack 3.5 мм" at bounding box center [279, 265] width 7 height 7
checkbox мм "true"
click at [322, 342] on button "Зберегти" at bounding box center [334, 338] width 117 height 20
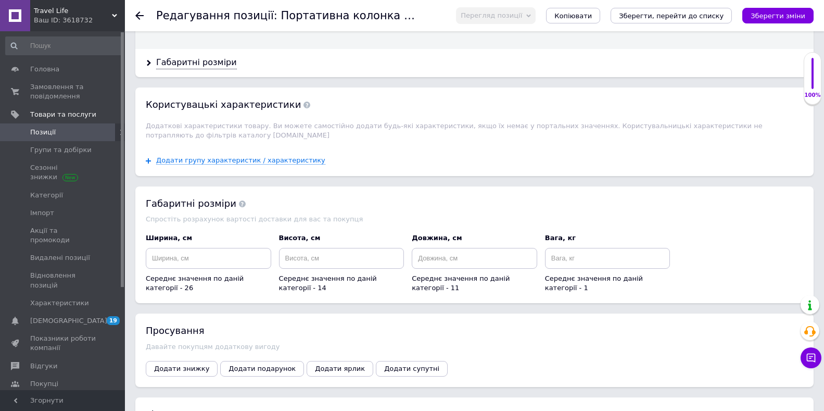
scroll to position [1666, 0]
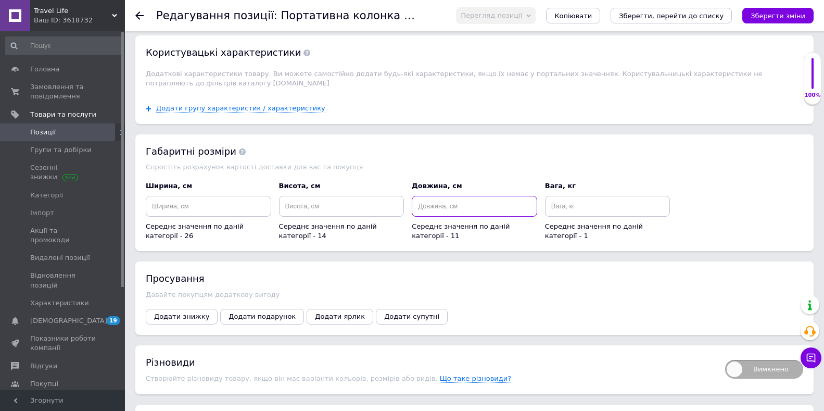
click at [433, 206] on input at bounding box center [474, 206] width 125 height 21
type input "28"
click at [301, 198] on input at bounding box center [341, 206] width 125 height 21
click at [233, 196] on input at bounding box center [208, 206] width 125 height 21
click at [296, 203] on input "12" at bounding box center [341, 206] width 125 height 21
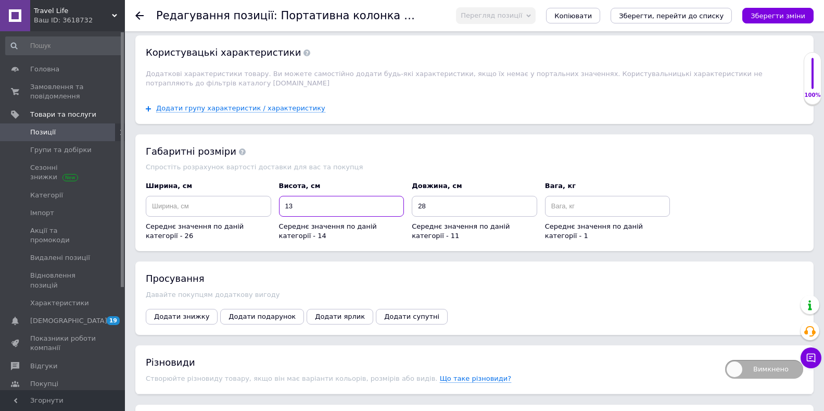
type input "13"
click at [236, 196] on input at bounding box center [208, 206] width 125 height 21
type input "9"
click at [564, 198] on input at bounding box center [607, 206] width 125 height 21
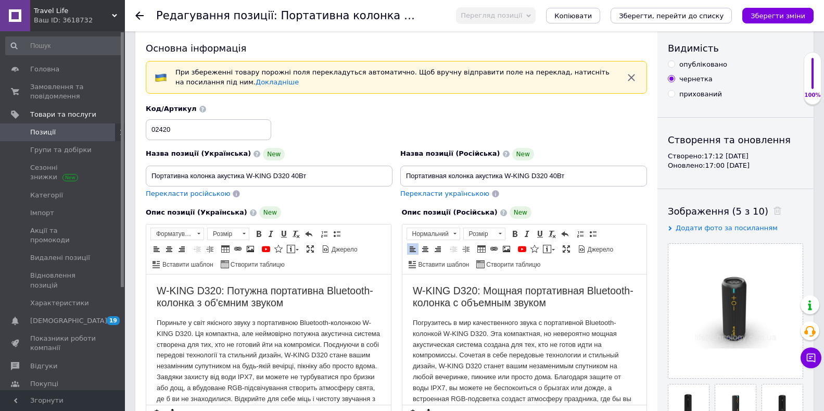
scroll to position [0, 0]
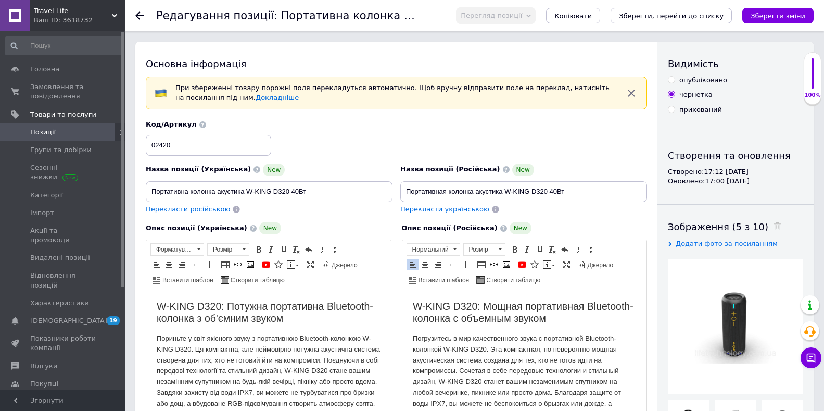
type input "1.5"
click at [673, 79] on input "опубліковано" at bounding box center [671, 79] width 7 height 7
radio input "true"
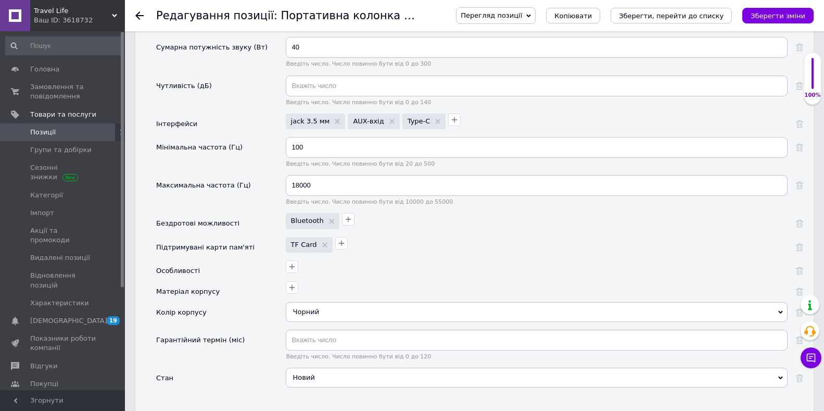
scroll to position [1302, 0]
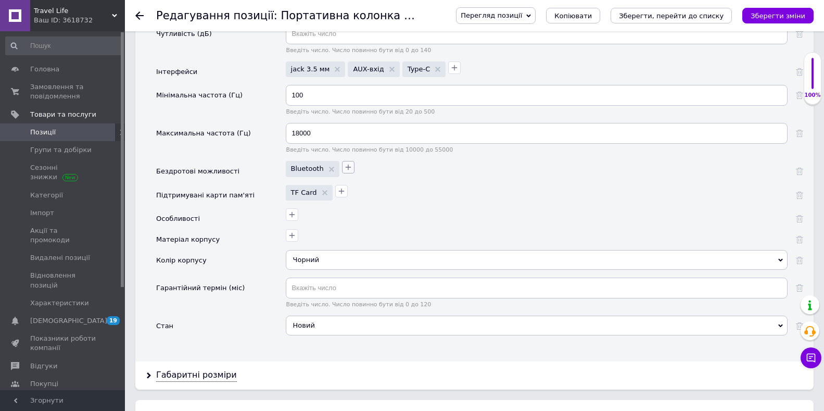
click at [344, 167] on icon "button" at bounding box center [348, 167] width 8 height 8
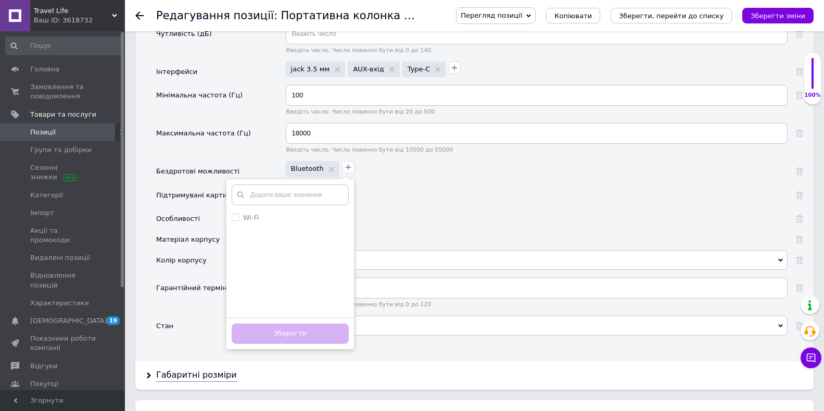
click at [392, 174] on div "Bluetooth Wi-Fi Додати ваше значення Зберегти" at bounding box center [535, 167] width 505 height 18
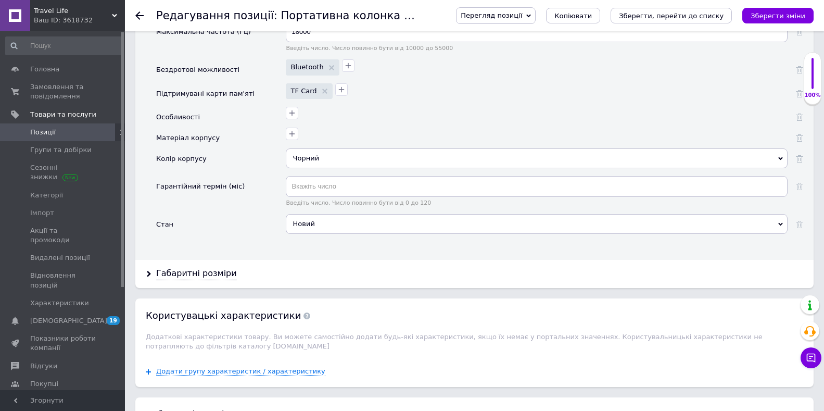
scroll to position [1406, 0]
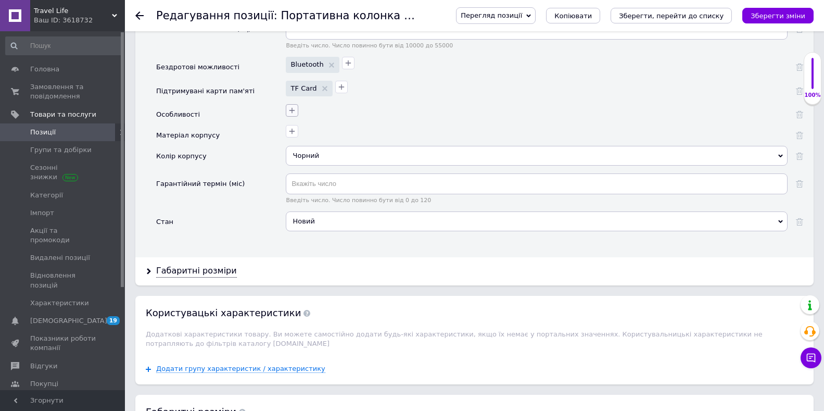
click at [287, 111] on button "button" at bounding box center [292, 110] width 12 height 12
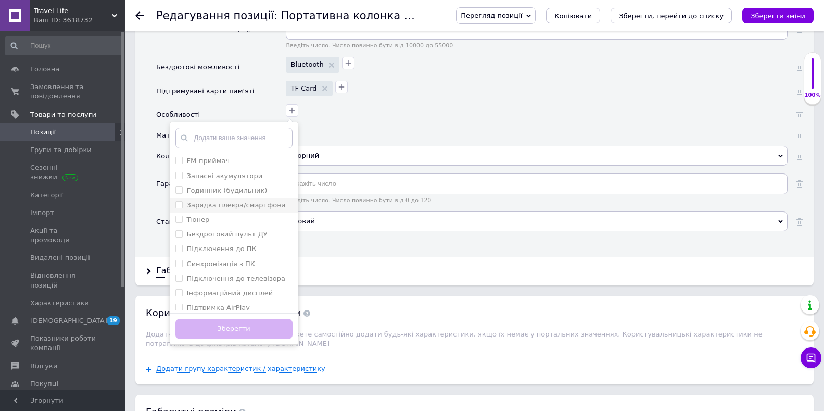
click at [181, 205] on плеєра\/смартфона "Зарядка плеєра/смартфона" at bounding box center [178, 204] width 7 height 7
checkbox плеєра\/смартфона "true"
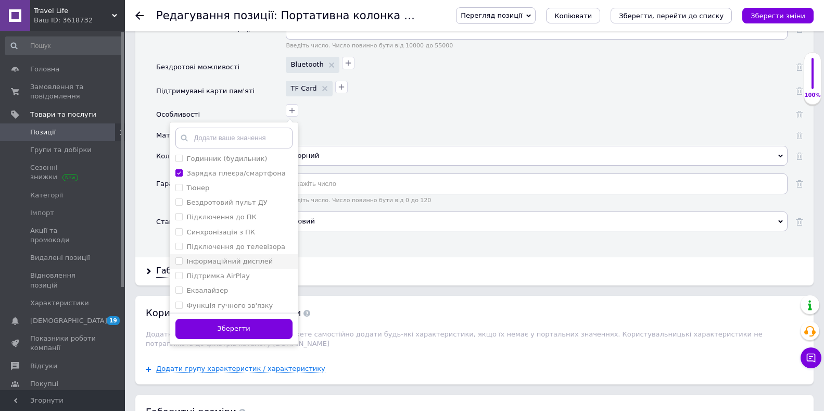
scroll to position [49, 0]
click at [177, 272] on input "Еквалайзер" at bounding box center [178, 272] width 7 height 7
checkbox input "true"
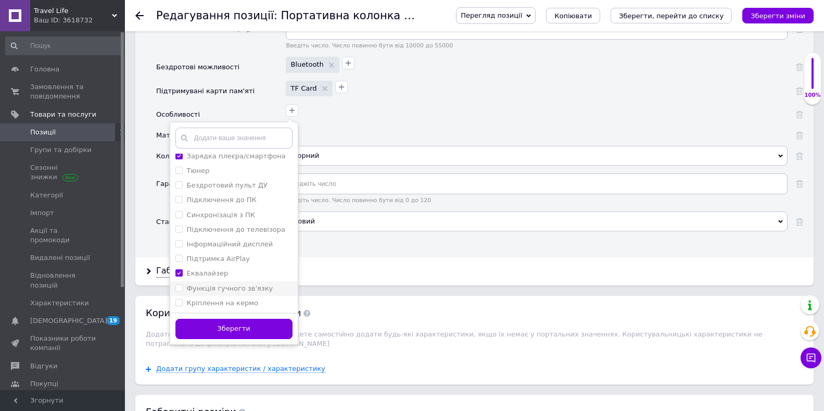
scroll to position [1458, 0]
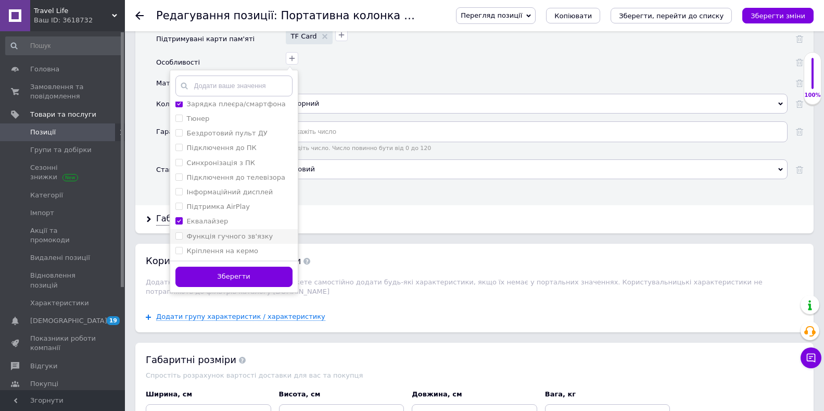
click at [180, 235] on зв\'язку "Функція гучного зв'язку" at bounding box center [178, 235] width 7 height 7
checkbox зв\'язку "true"
click at [222, 278] on button "Зберегти" at bounding box center [233, 277] width 117 height 20
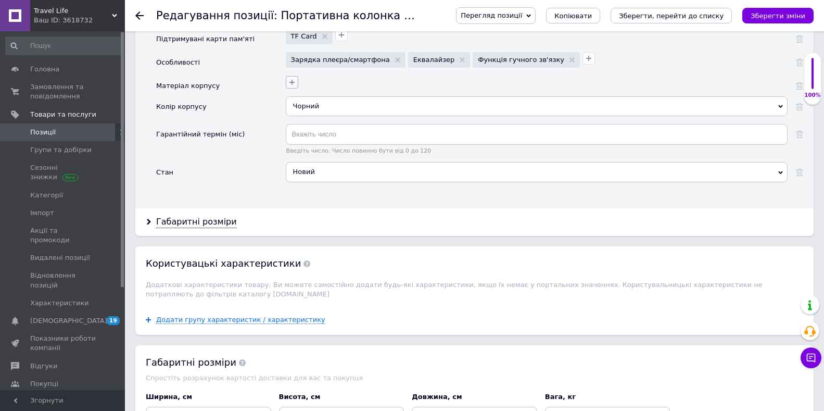
click at [291, 85] on icon "button" at bounding box center [292, 82] width 8 height 8
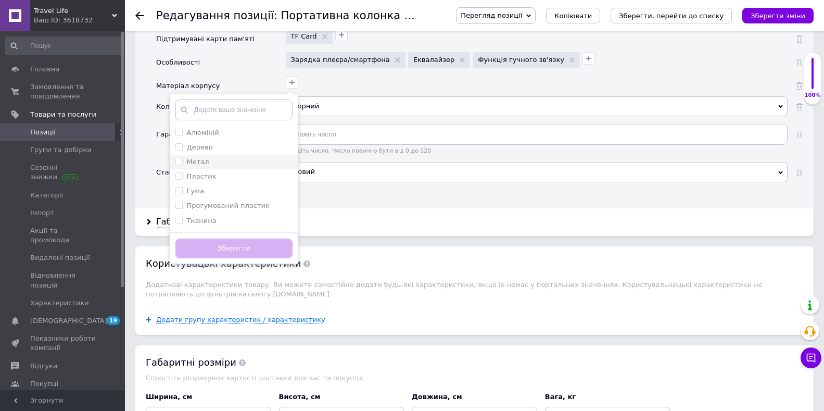
click at [180, 161] on input "Метал" at bounding box center [178, 161] width 7 height 7
checkbox input "true"
click at [182, 205] on span at bounding box center [178, 205] width 7 height 7
click at [182, 205] on пластик "Прогумований пластик" at bounding box center [178, 205] width 7 height 7
click at [182, 206] on пластик "Прогумований пластик" at bounding box center [178, 205] width 7 height 7
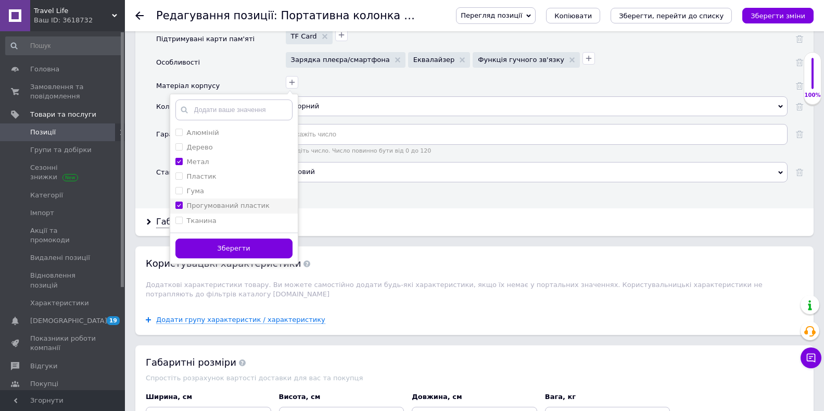
checkbox пластик "true"
click at [178, 222] on input "Тканина" at bounding box center [178, 220] width 7 height 7
checkbox input "true"
click at [223, 243] on button "Зберегти" at bounding box center [233, 248] width 117 height 20
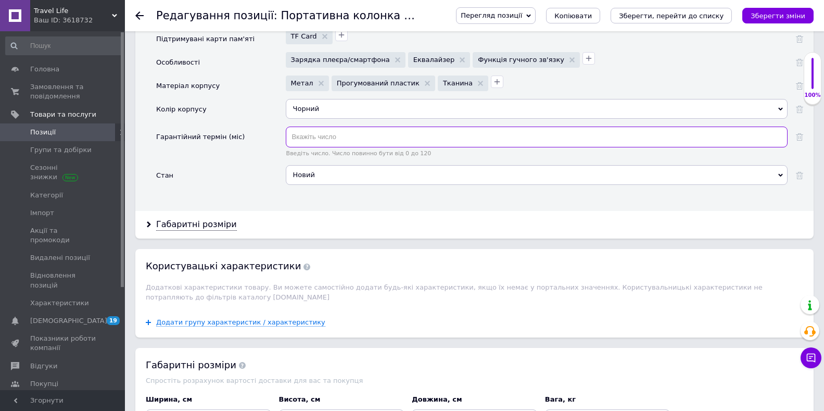
click at [308, 136] on input "text" at bounding box center [537, 137] width 502 height 21
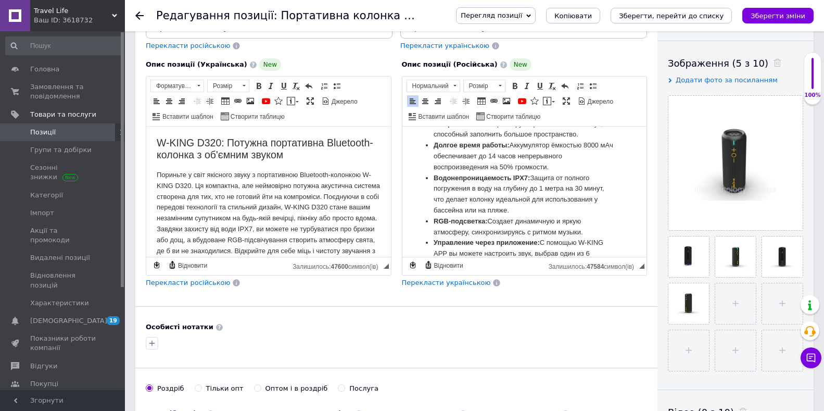
scroll to position [260, 0]
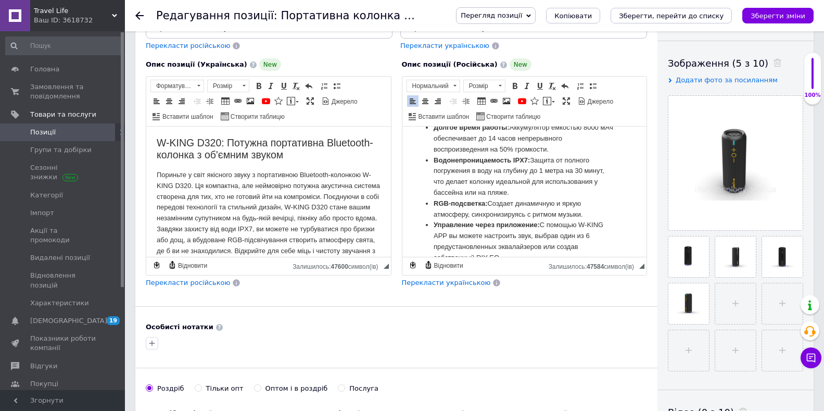
type input "12"
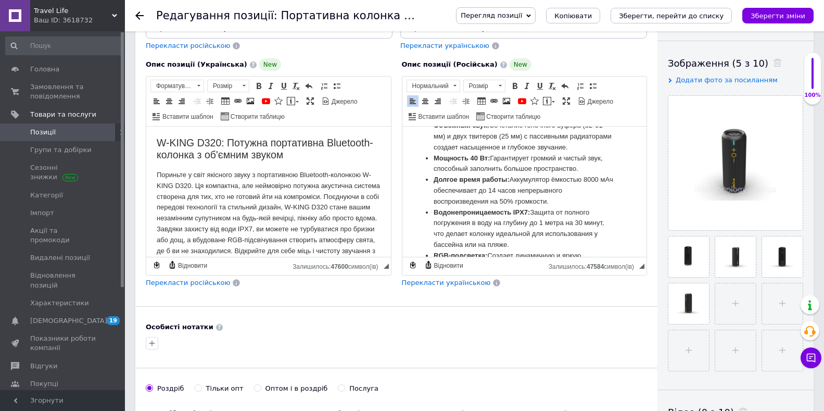
scroll to position [156, 0]
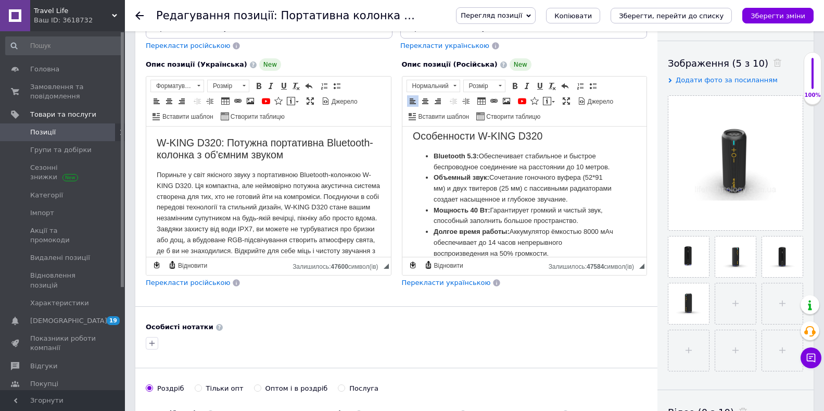
click at [466, 205] on li "Объемный звук: Сочетание гоночного вуфера (52*91 мм) и двух твитеров (25 мм) с …" at bounding box center [524, 188] width 182 height 32
click at [600, 205] on li "Объемный звук: Сочетание гоночного вуфера (52*91 мм) и двух твитеров (25 мм) с …" at bounding box center [524, 188] width 182 height 32
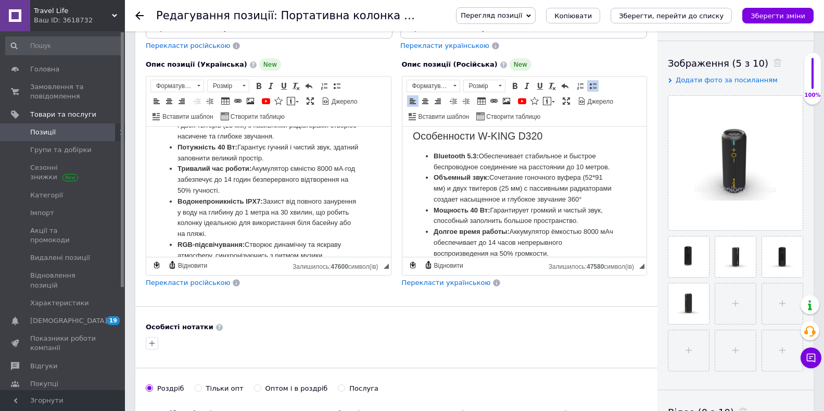
scroll to position [156, 0]
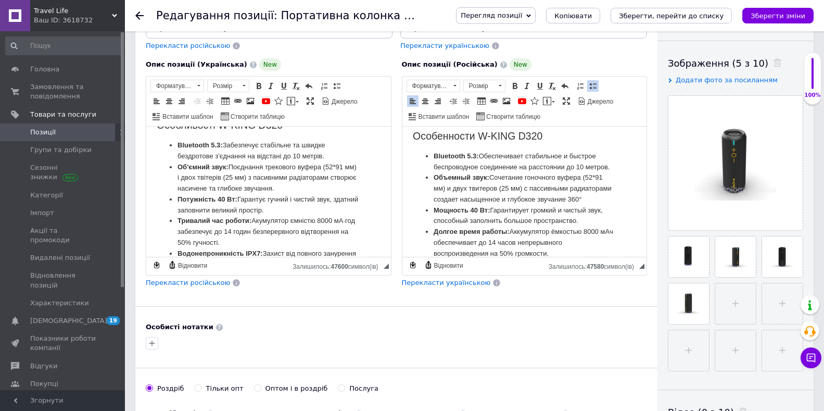
click at [304, 189] on li "Об'ємний звук: Поєднання трекового вуфера (52*91 мм) і двох твітерів (25 мм) з …" at bounding box center [269, 178] width 182 height 32
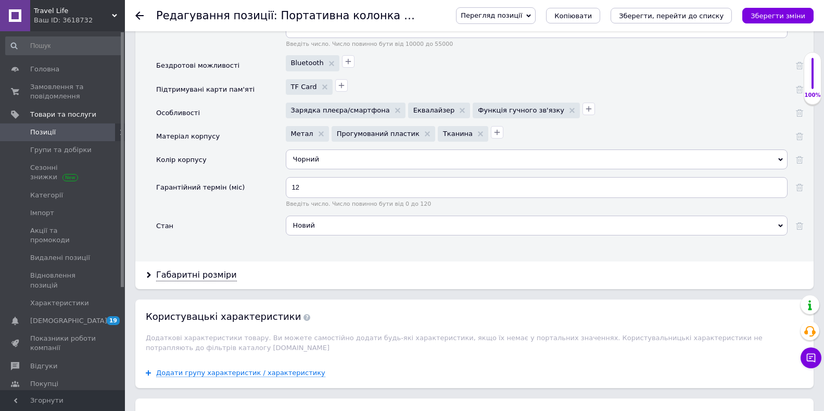
scroll to position [1413, 0]
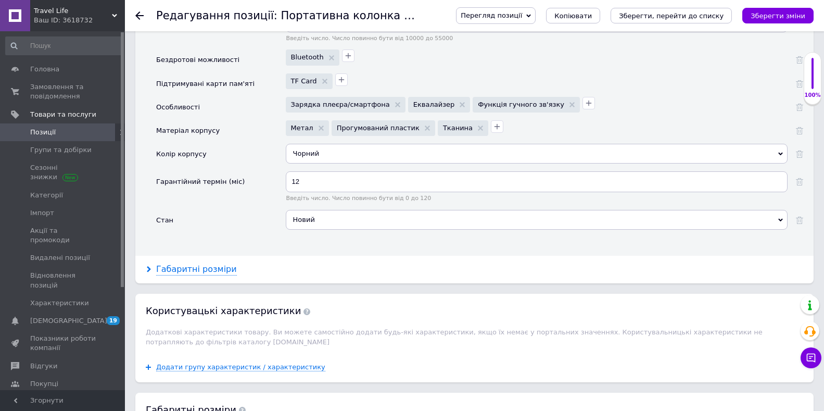
click at [193, 265] on div "Габаритні розміри" at bounding box center [196, 269] width 81 height 12
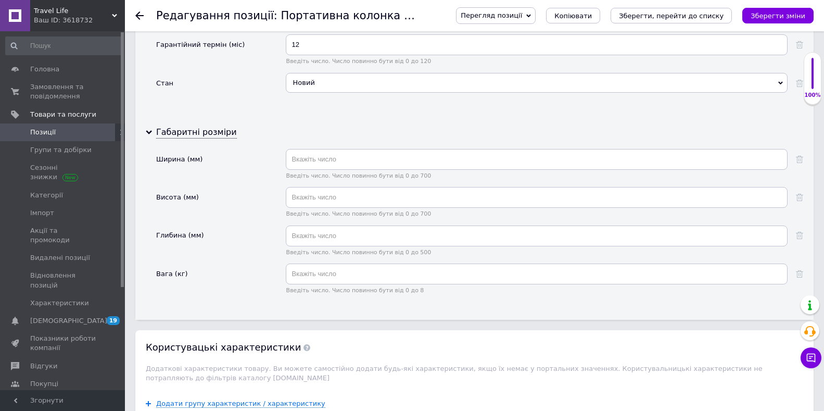
scroll to position [1569, 0]
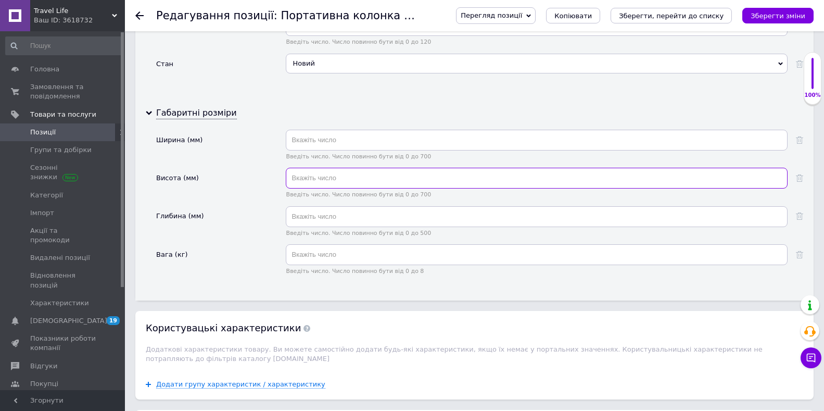
click at [333, 183] on input "text" at bounding box center [537, 178] width 502 height 21
type input "214"
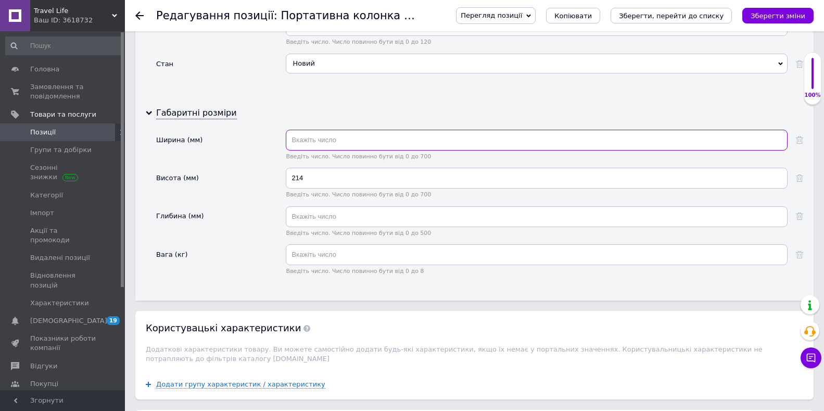
click at [323, 141] on input "text" at bounding box center [537, 140] width 502 height 21
type input "82"
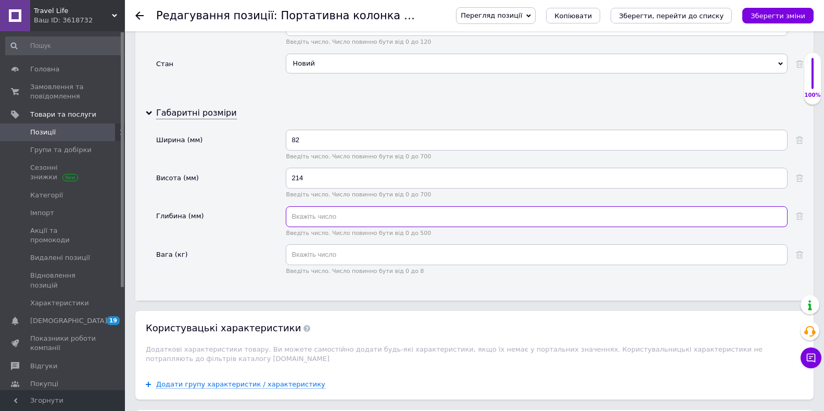
click at [312, 209] on input "text" at bounding box center [537, 216] width 502 height 21
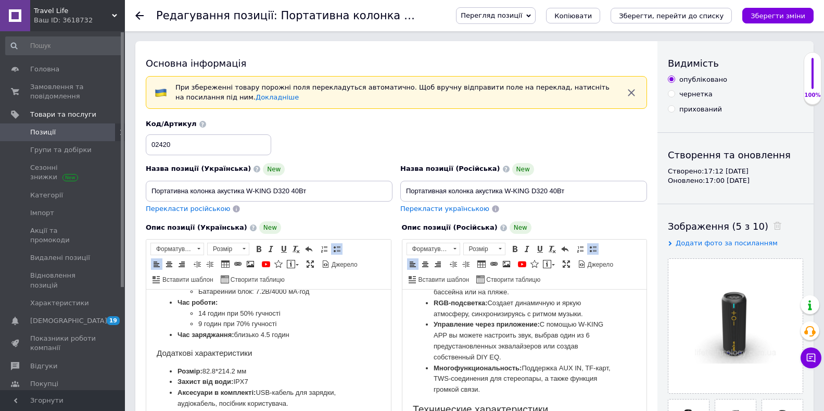
scroll to position [0, 0]
type input "82"
click at [786, 14] on icon "Зберегти зміни" at bounding box center [778, 16] width 55 height 8
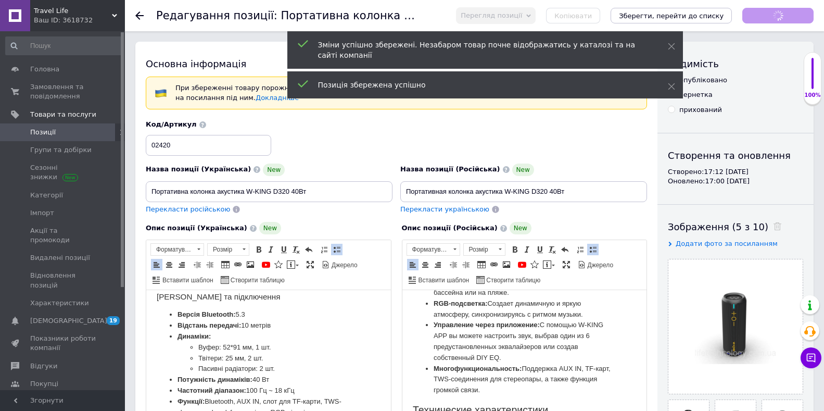
scroll to position [324, 0]
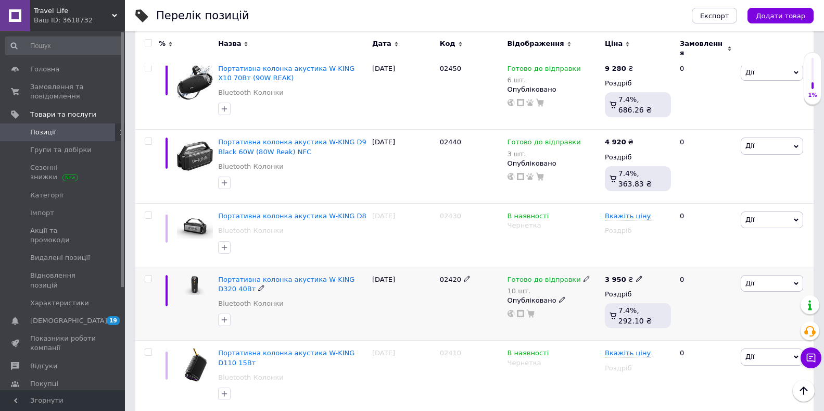
scroll to position [2343, 0]
click at [511, 309] on use at bounding box center [511, 312] width 7 height 7
